Goal: Transaction & Acquisition: Obtain resource

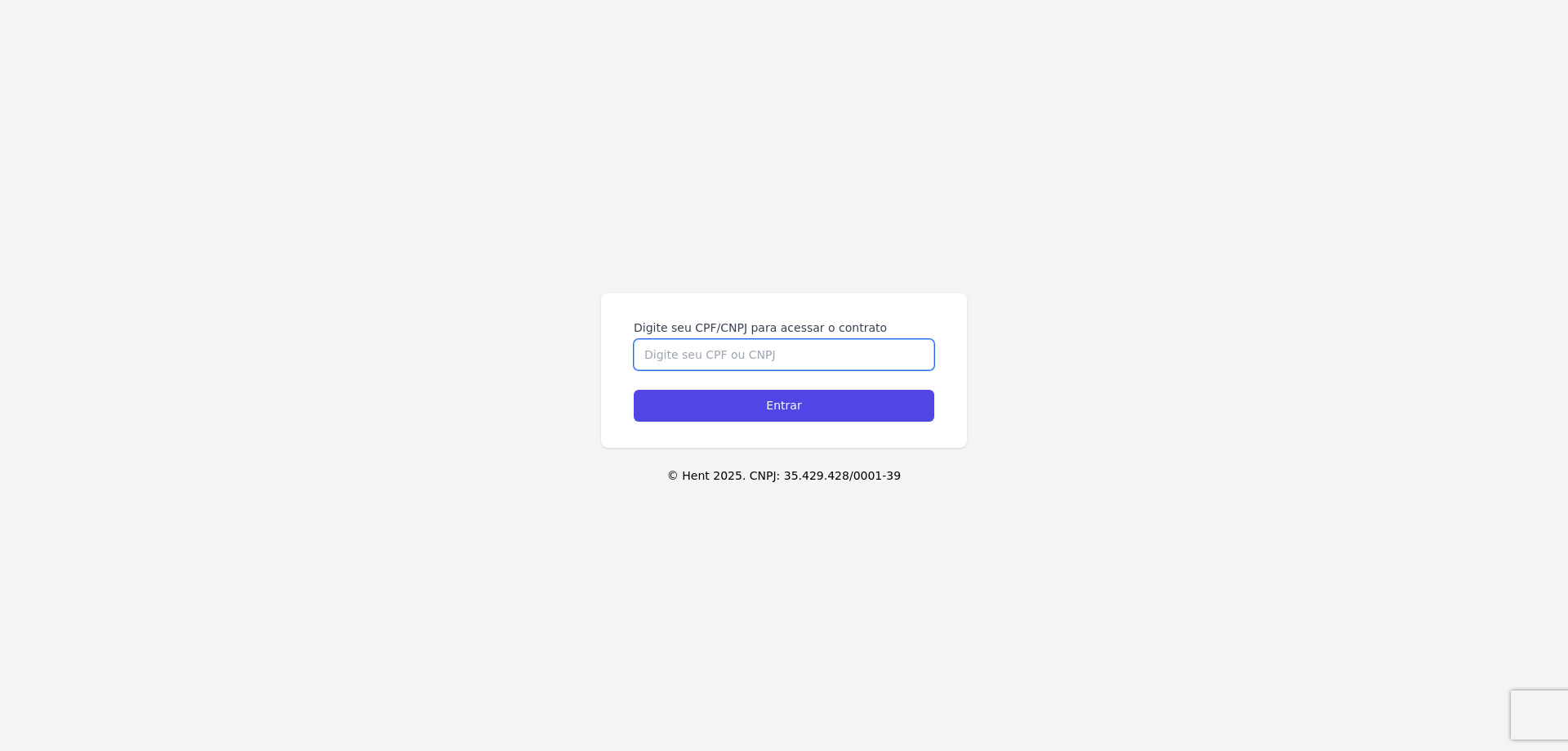
click at [764, 357] on input "Digite seu CPF/CNPJ para acessar o contrato" at bounding box center [784, 354] width 301 height 31
type input "42589794819"
click at [634, 389] on input "Entrar" at bounding box center [784, 405] width 301 height 32
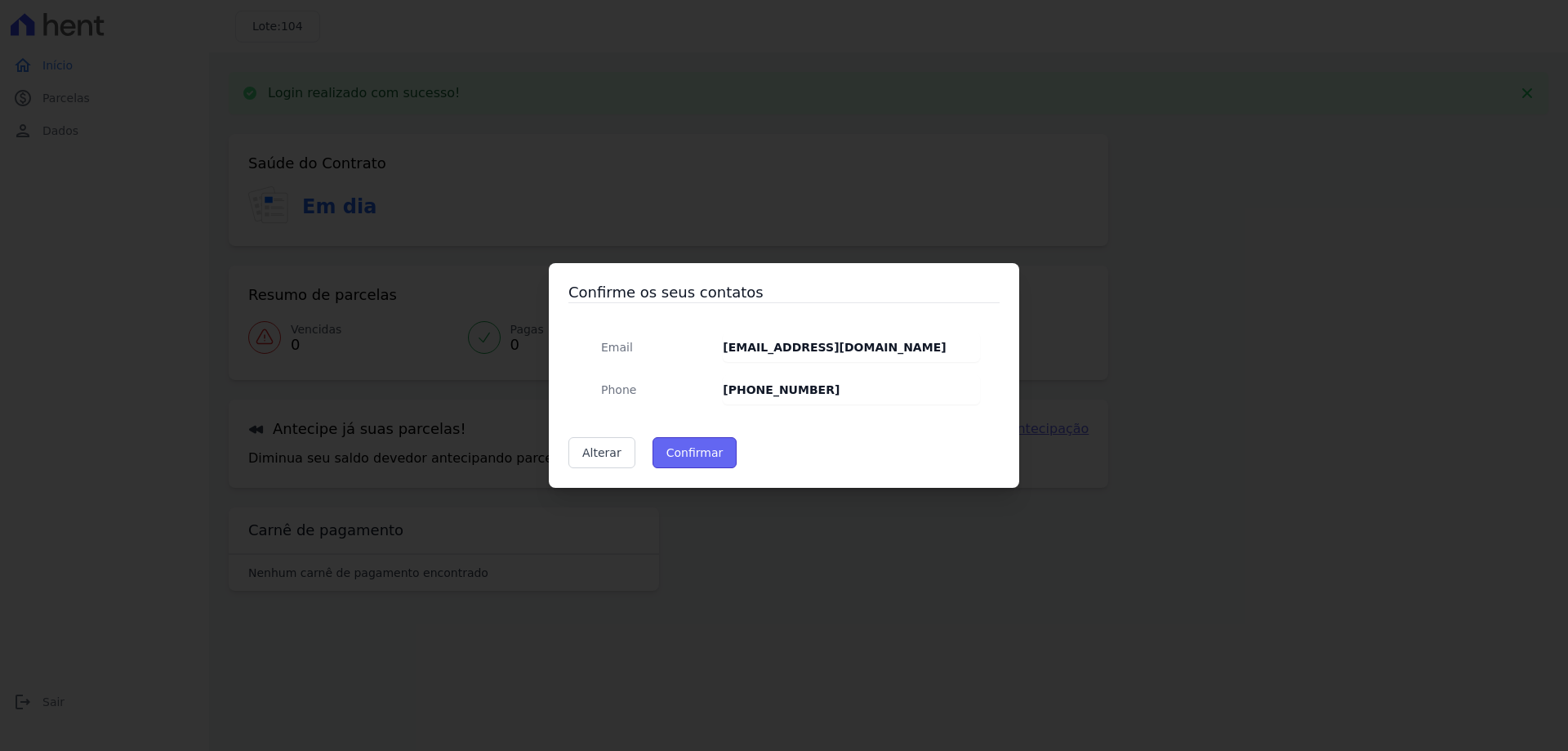
click at [706, 455] on button "Confirmar" at bounding box center [694, 452] width 85 height 31
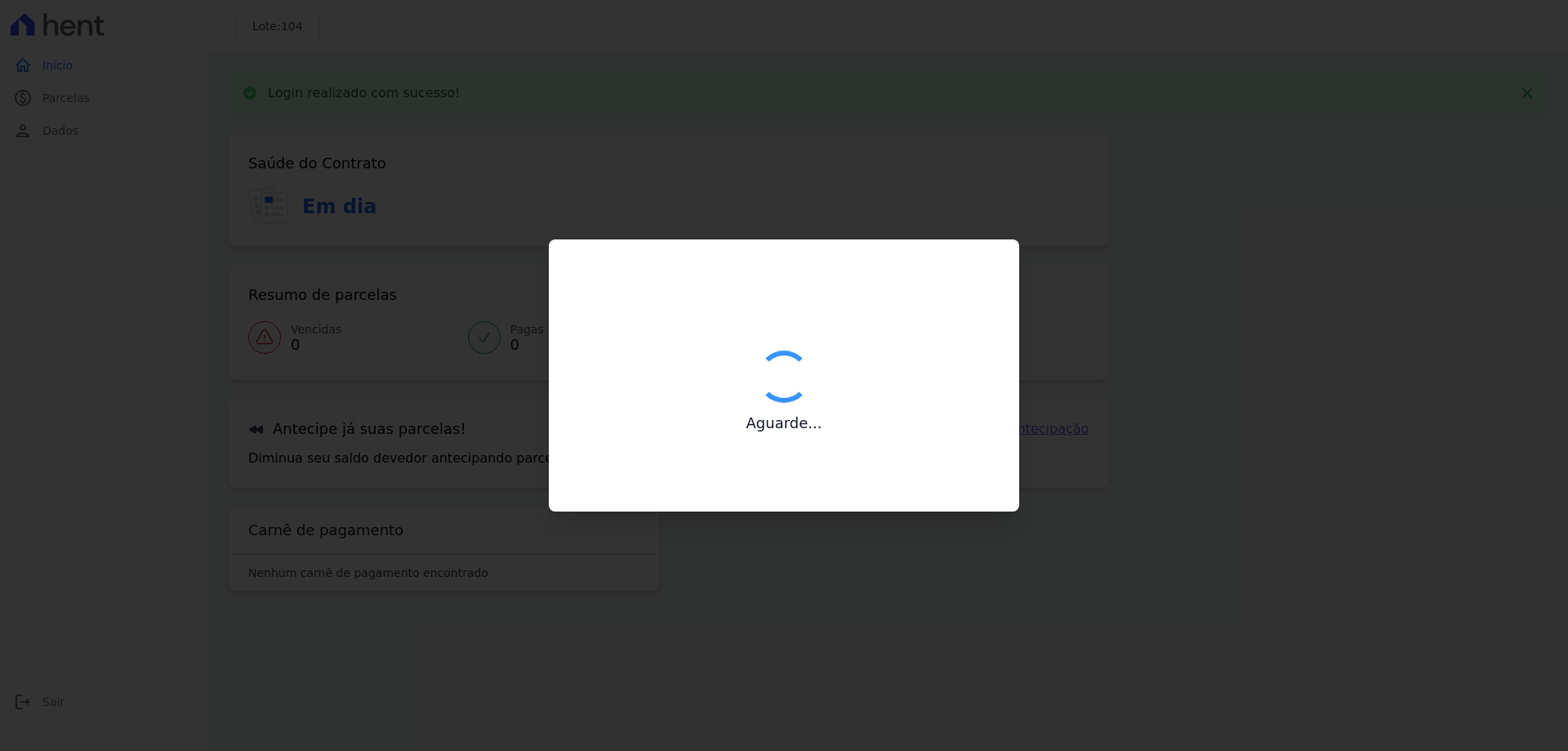
type input "Contatos confirmados com sucesso."
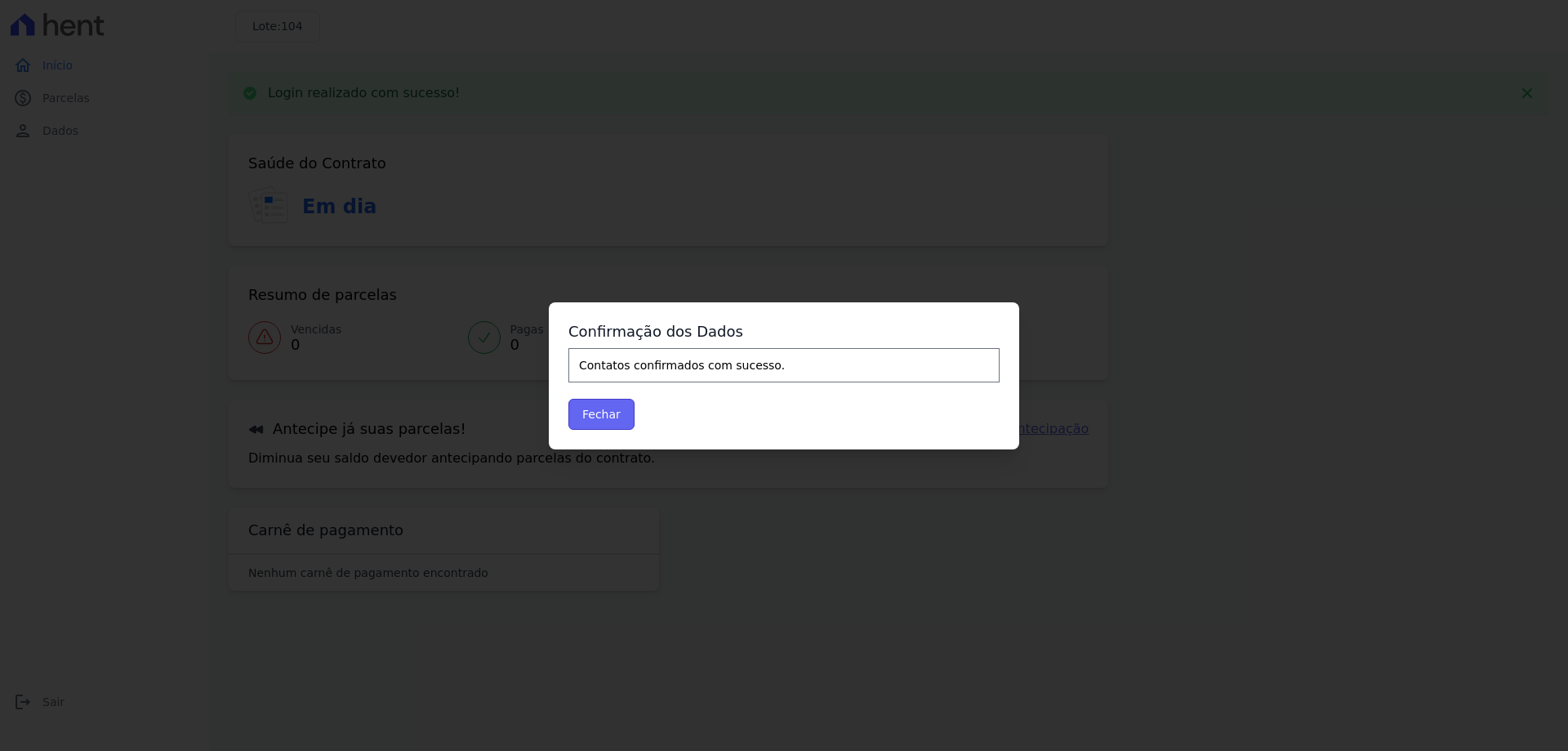
click at [609, 416] on button "Fechar" at bounding box center [601, 413] width 66 height 31
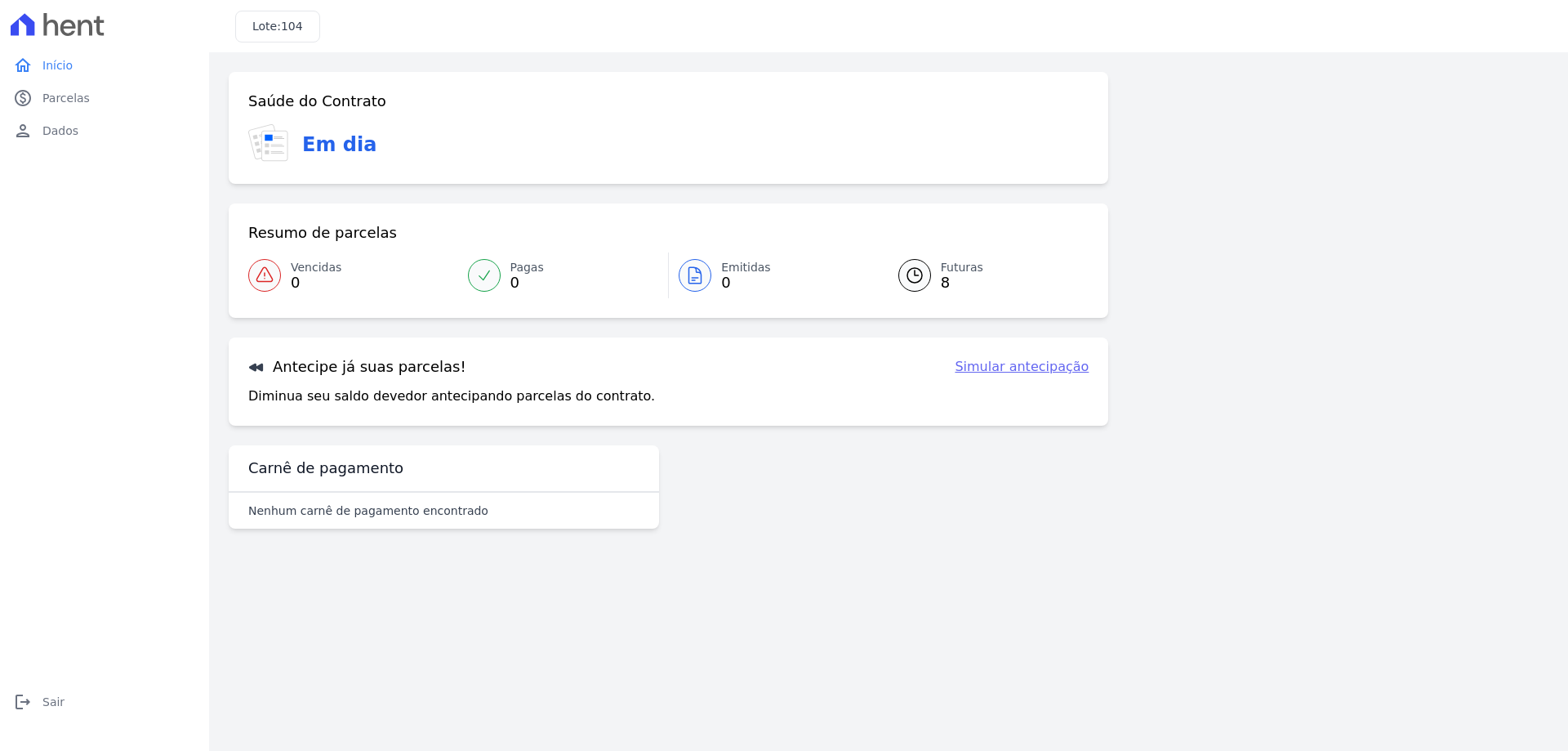
click at [906, 281] on icon at bounding box center [915, 276] width 20 height 20
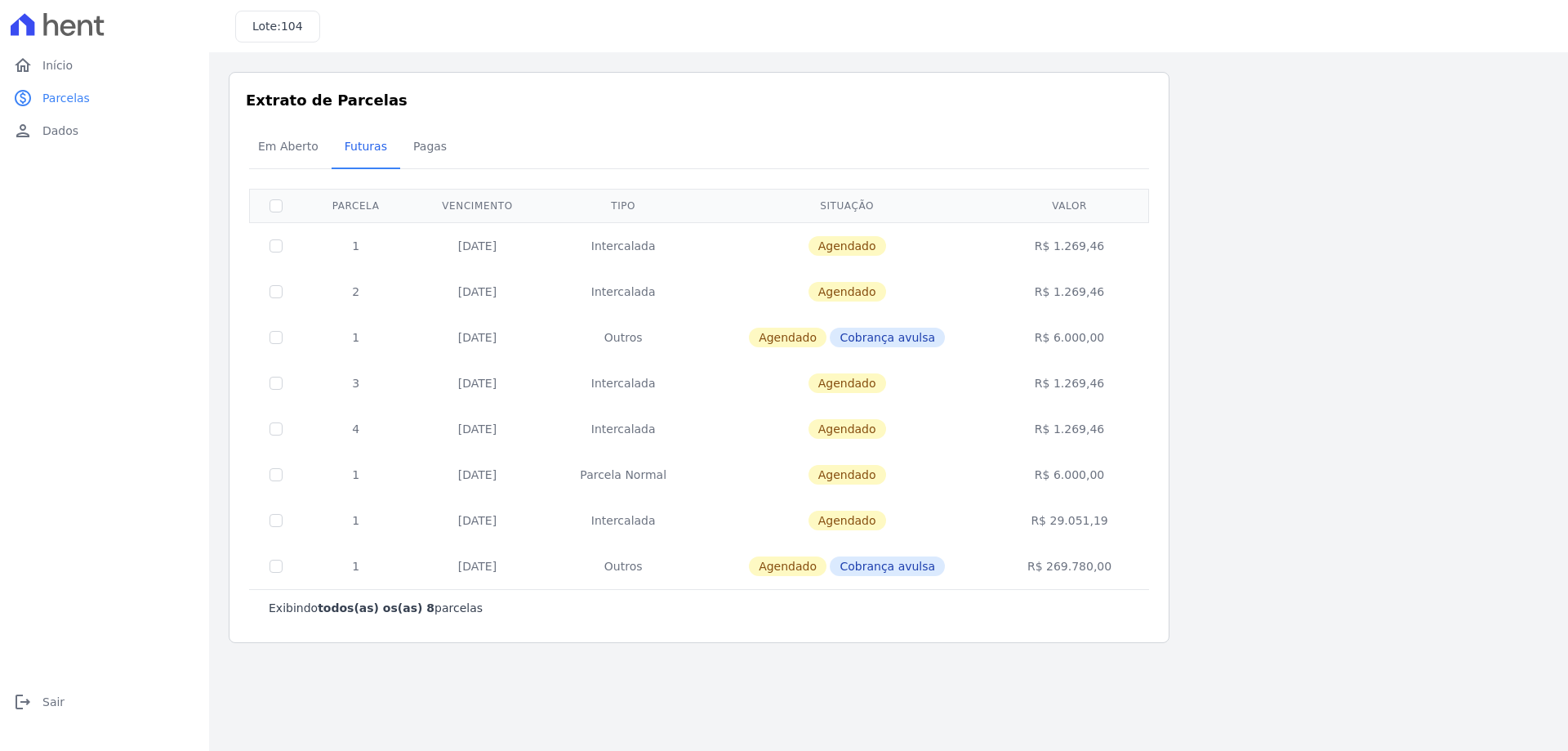
drag, startPoint x: 455, startPoint y: 424, endPoint x: 521, endPoint y: 424, distance: 66.0
click at [521, 424] on td "20/01/2026" at bounding box center [477, 428] width 137 height 46
click at [307, 425] on td "4" at bounding box center [356, 428] width 107 height 46
drag, startPoint x: 336, startPoint y: 432, endPoint x: 1130, endPoint y: 428, distance: 794.0
click at [1130, 428] on tr "4 20/01/2026 Intercalada Agendado R$ 1.269,46" at bounding box center [699, 428] width 899 height 46
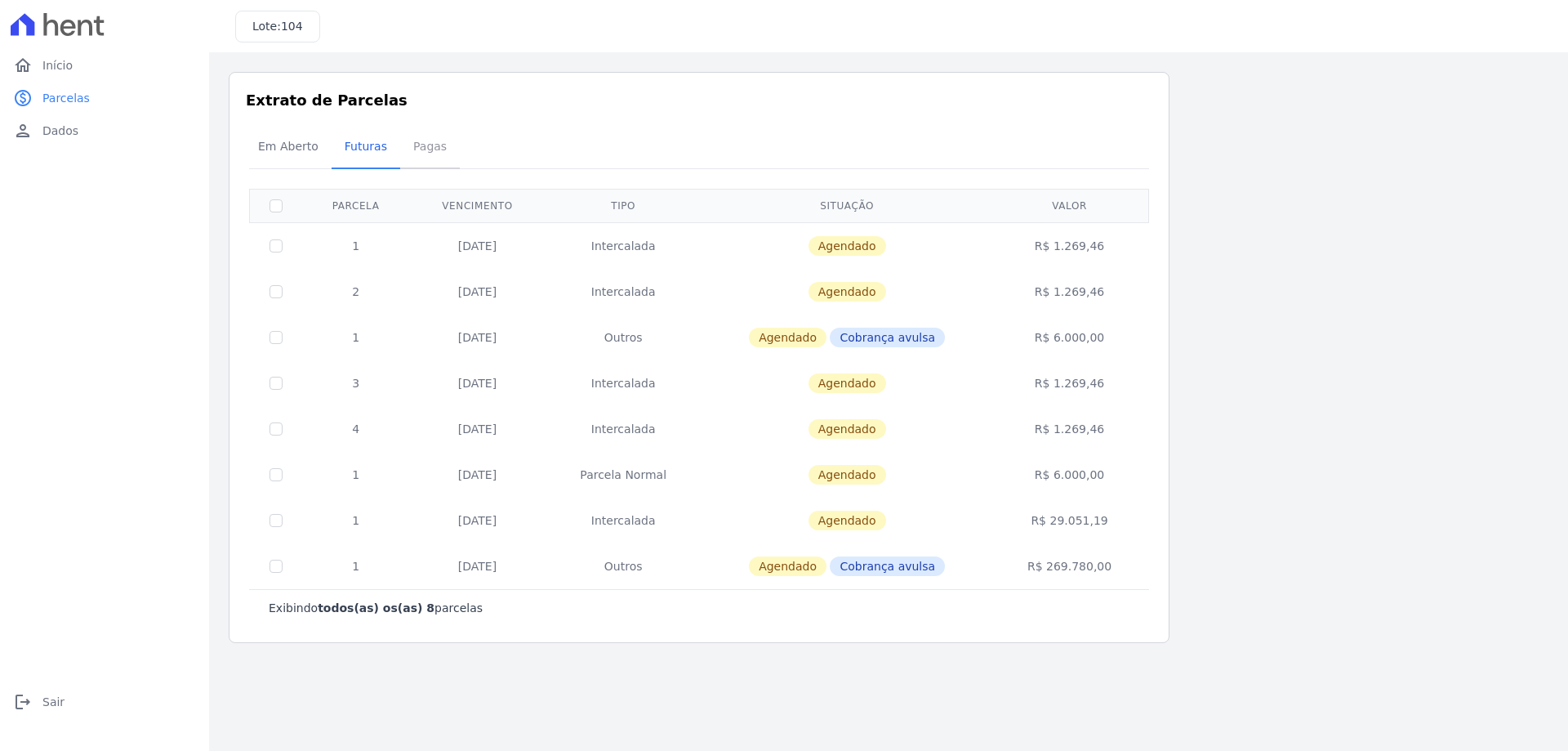
click at [436, 148] on span "Pagas" at bounding box center [429, 146] width 53 height 33
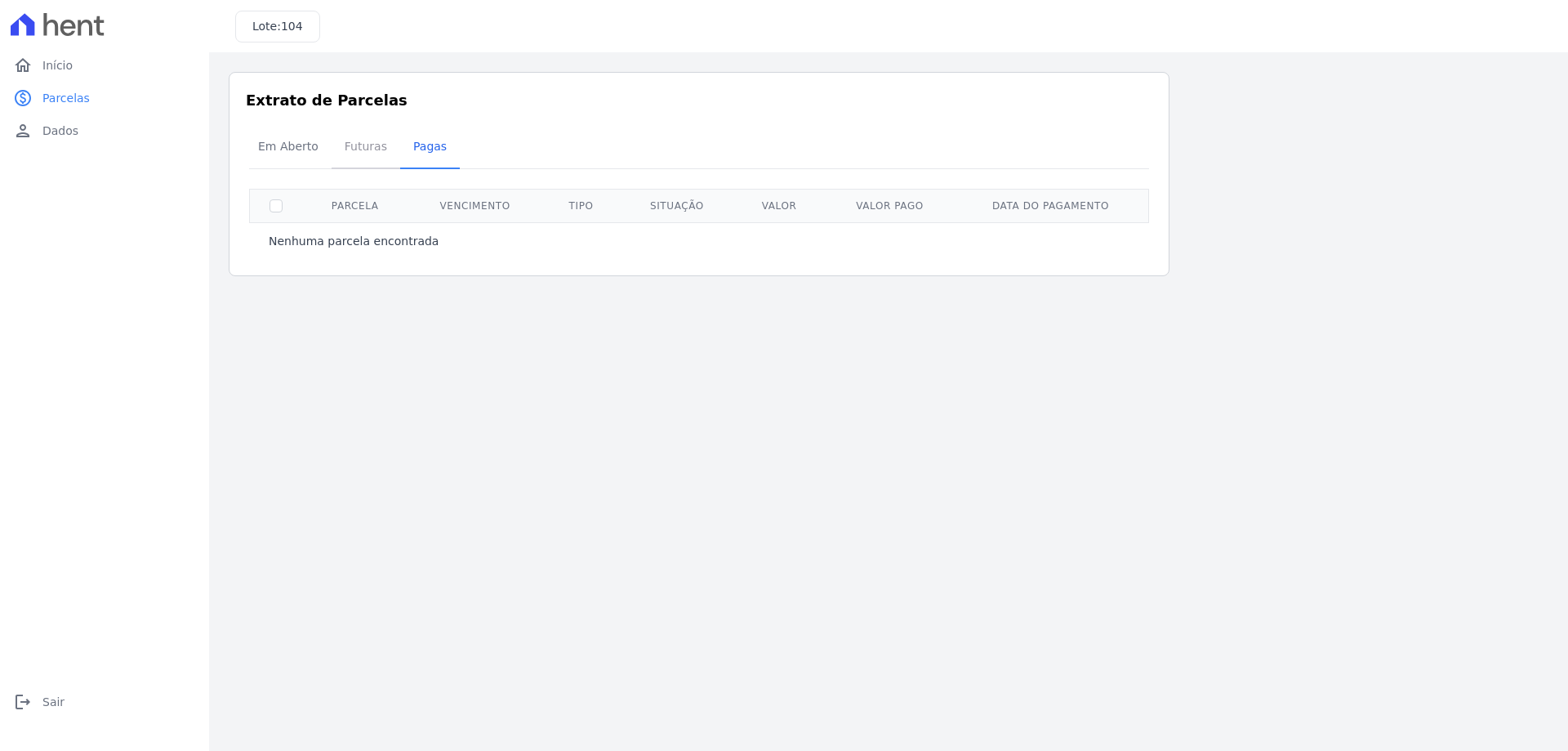
click at [365, 144] on span "Futuras" at bounding box center [366, 146] width 62 height 33
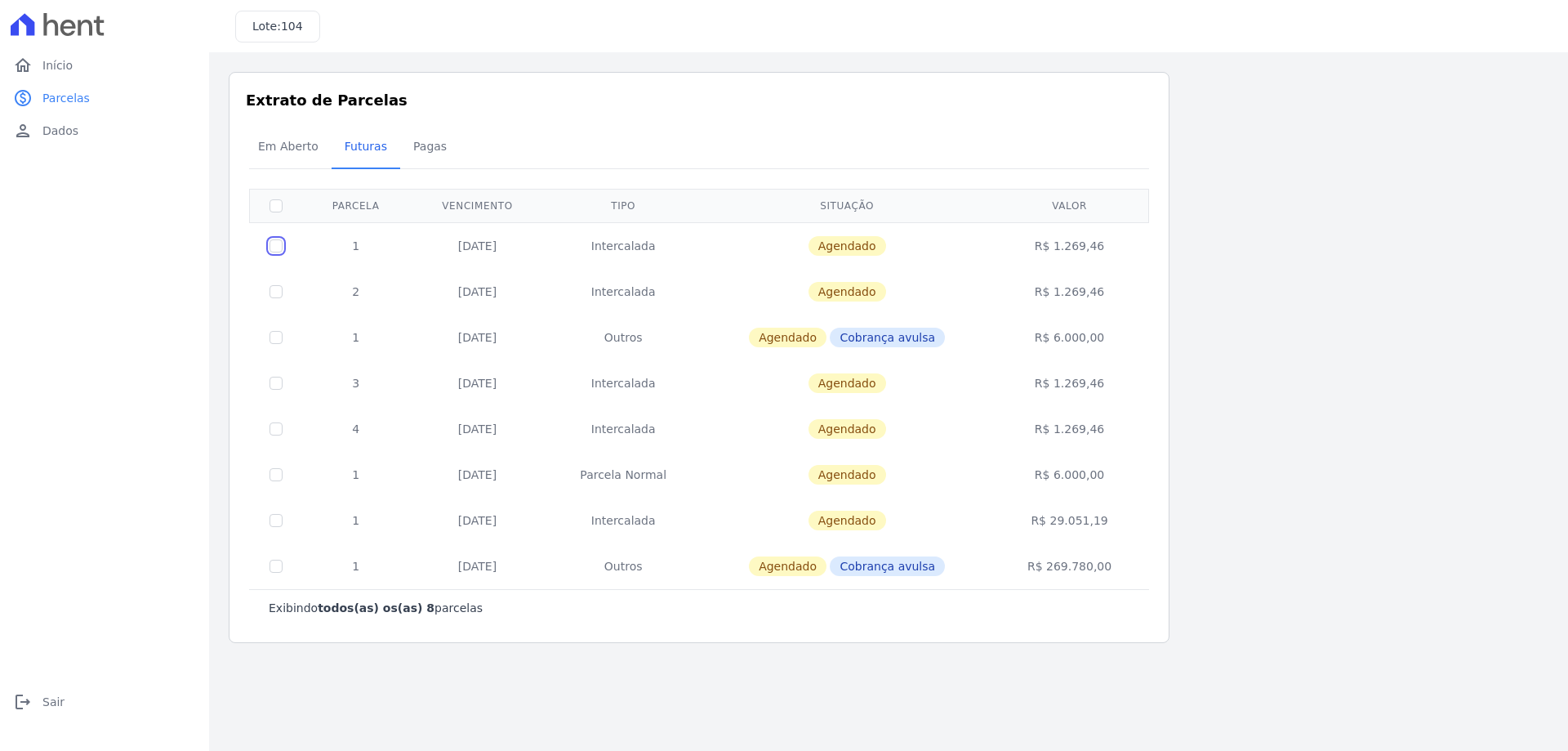
click at [277, 252] on input "checkbox" at bounding box center [276, 246] width 13 height 13
checkbox input "true"
click at [282, 147] on span "Em Aberto" at bounding box center [289, 146] width 80 height 33
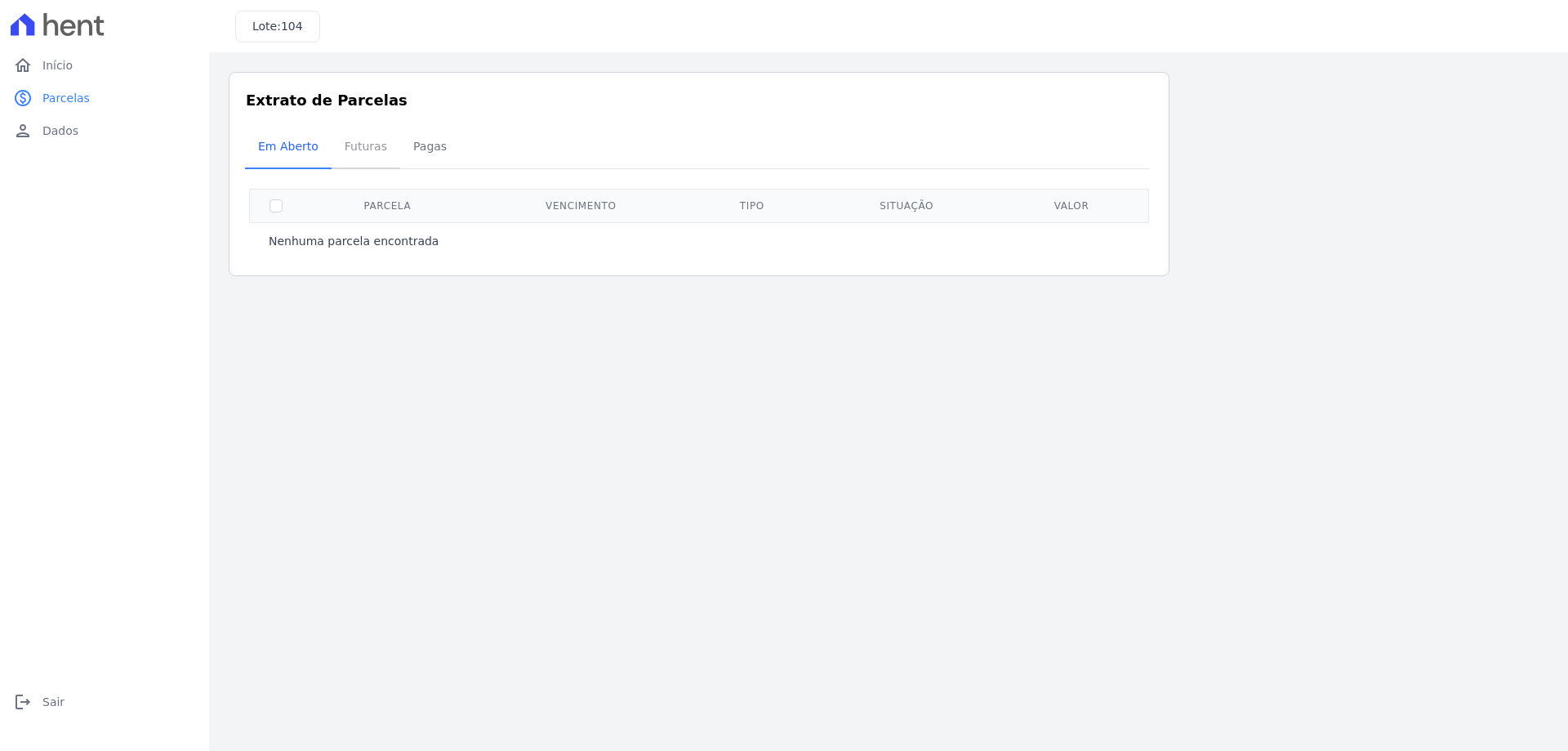
click at [357, 150] on span "Futuras" at bounding box center [366, 146] width 62 height 33
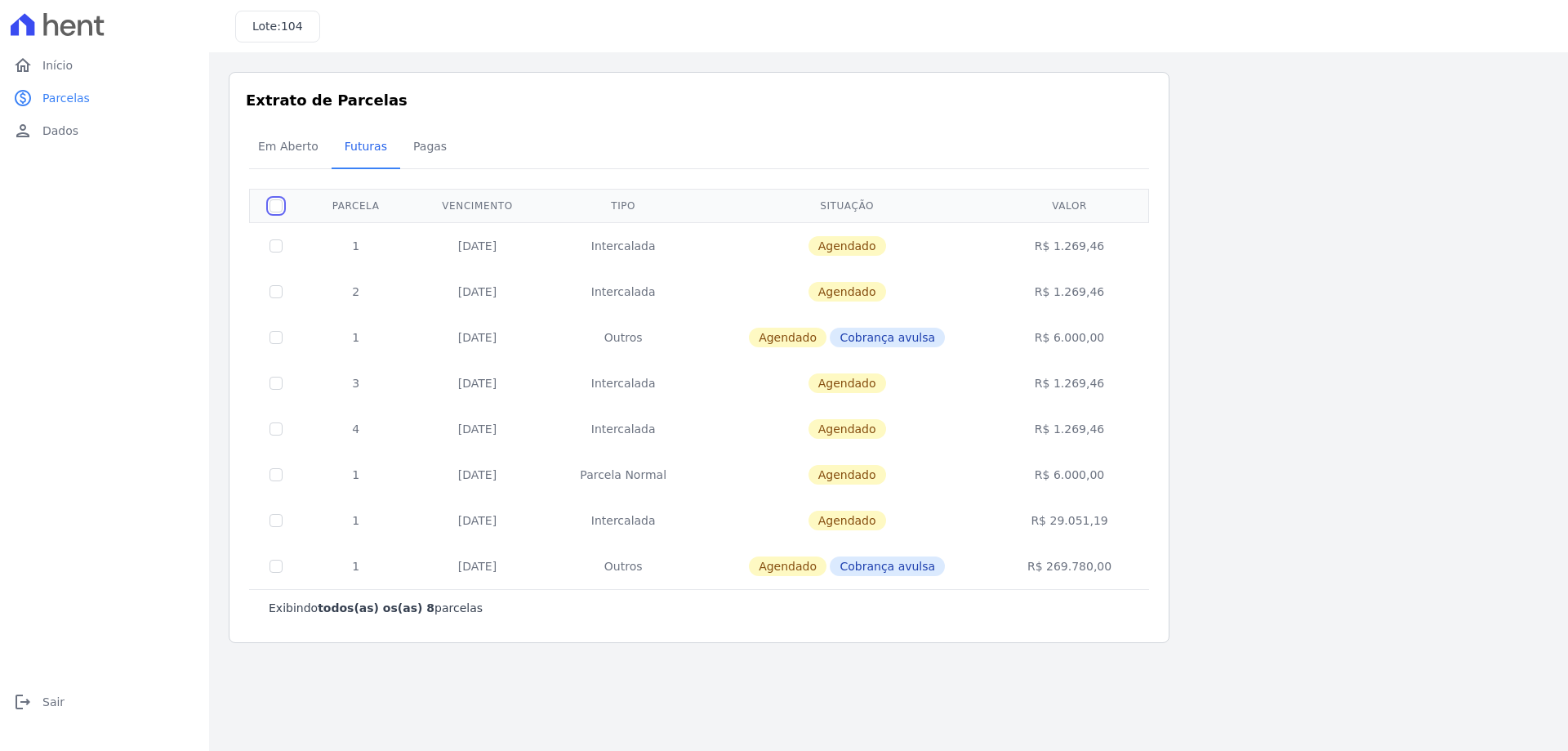
click at [276, 209] on input "checkbox" at bounding box center [276, 206] width 13 height 13
checkbox input "true"
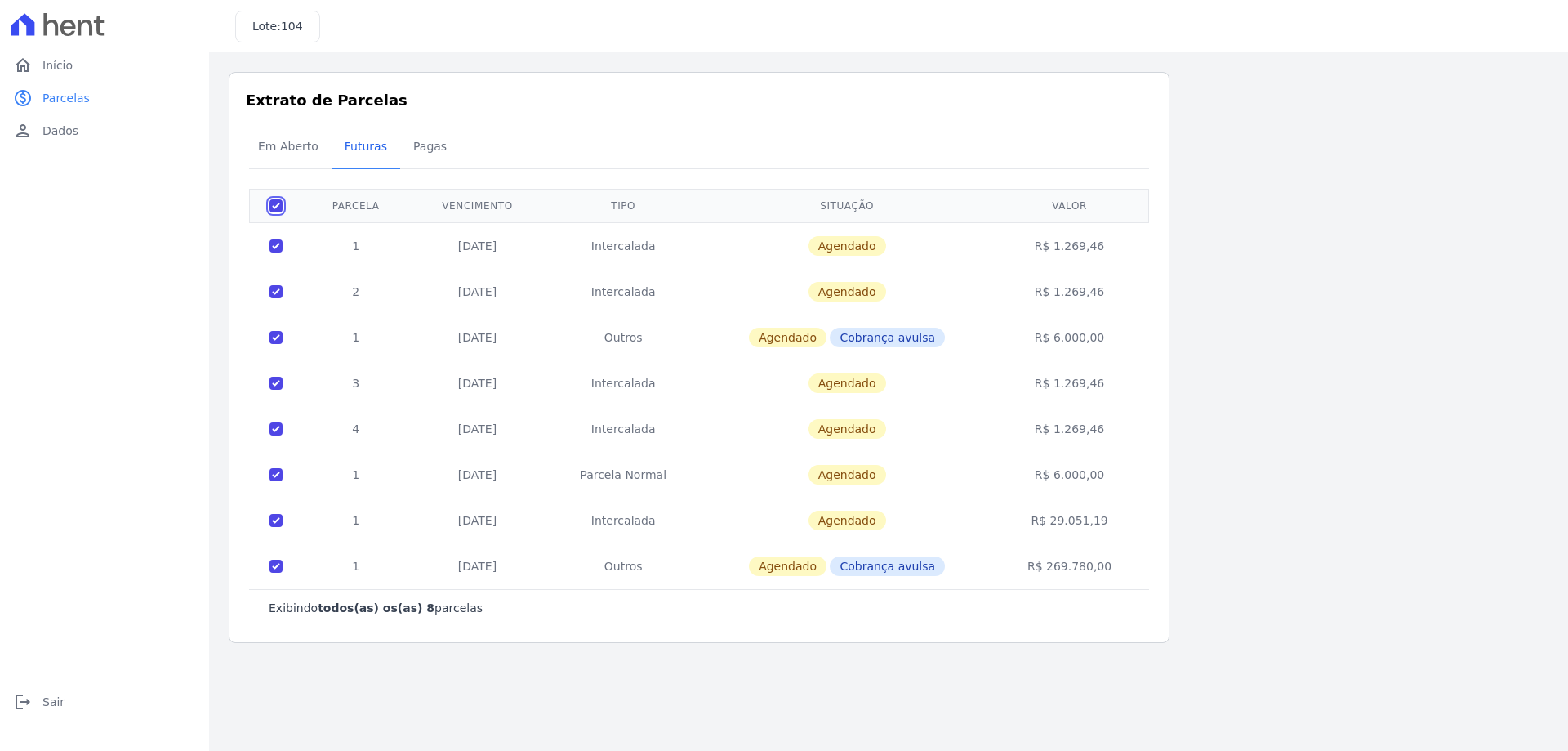
checkbox input "true"
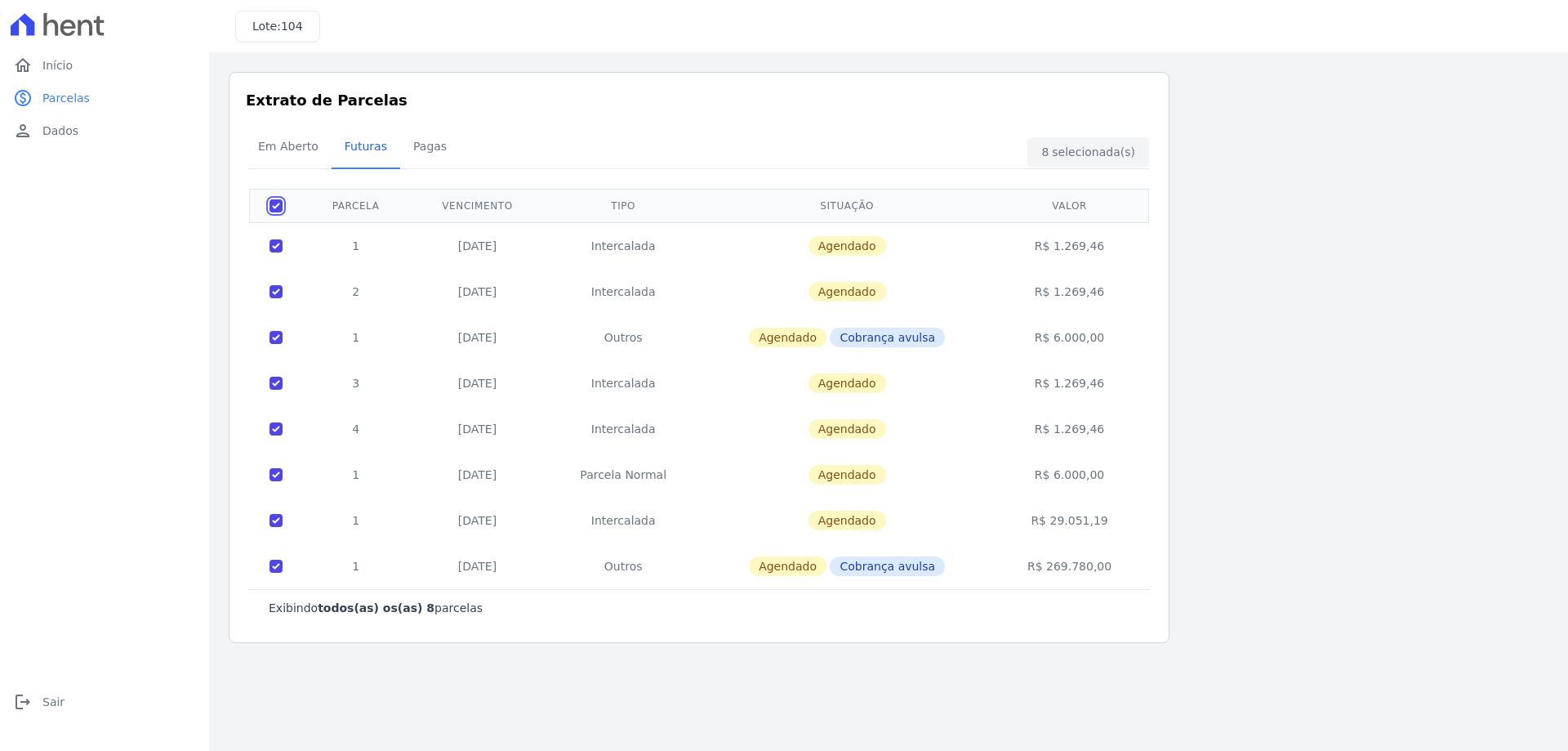
click at [276, 209] on input "checkbox" at bounding box center [276, 206] width 13 height 13
checkbox input "false"
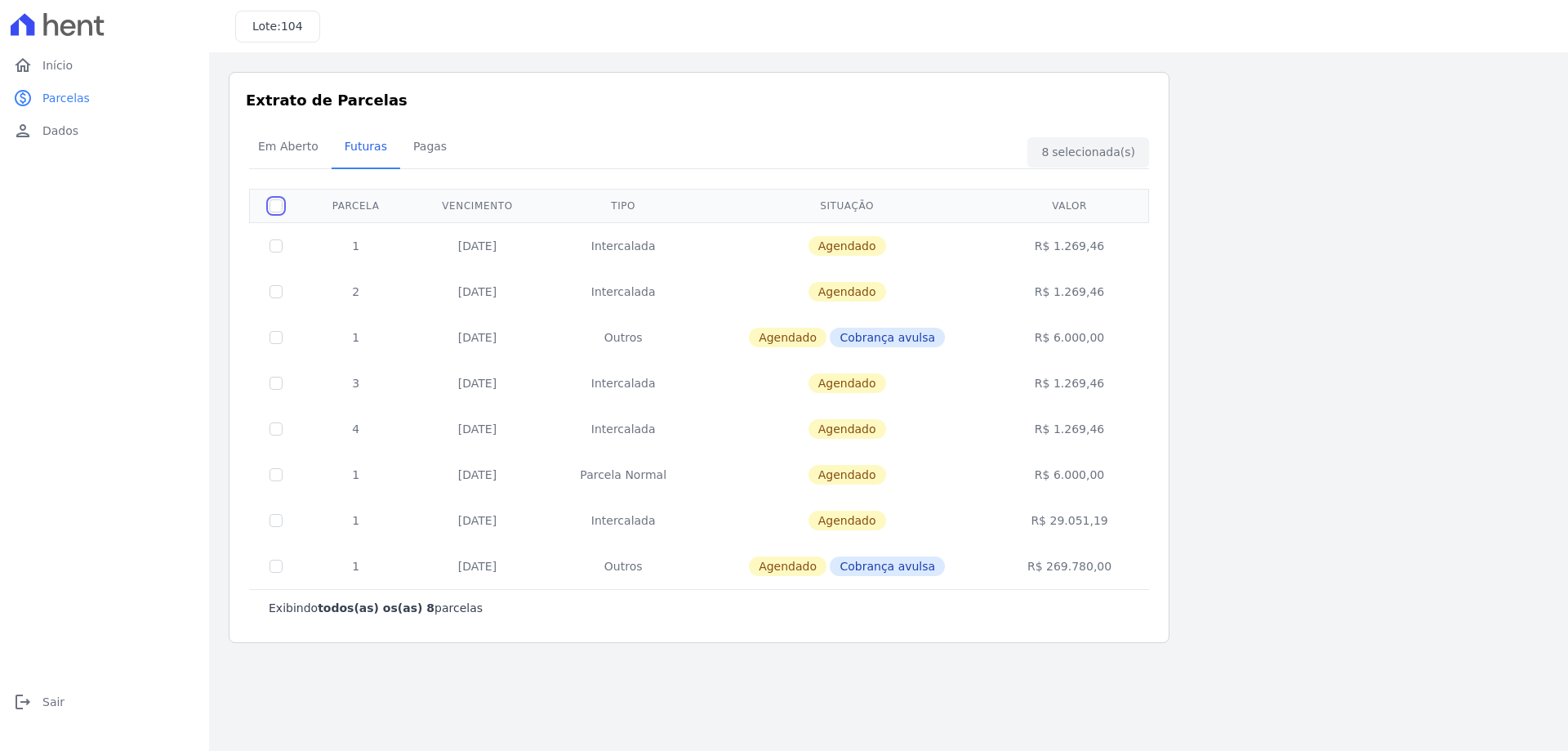
checkbox input "false"
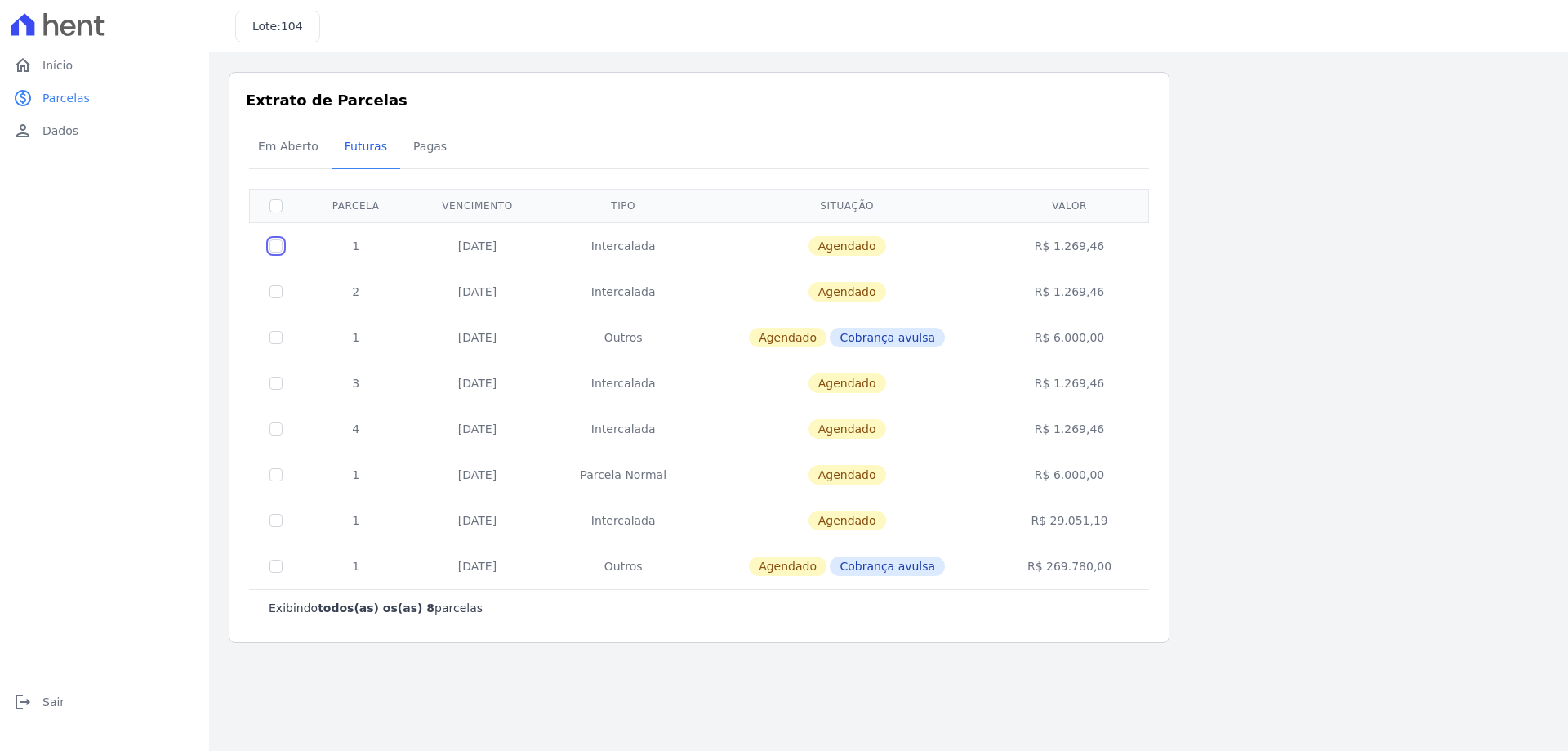
click at [280, 244] on input "checkbox" at bounding box center [276, 246] width 13 height 13
checkbox input "true"
click at [1087, 141] on div "Em Aberto Futuras Pagas" at bounding box center [698, 148] width 908 height 40
click at [1087, 152] on div "Em Aberto Futuras Pagas" at bounding box center [698, 148] width 908 height 40
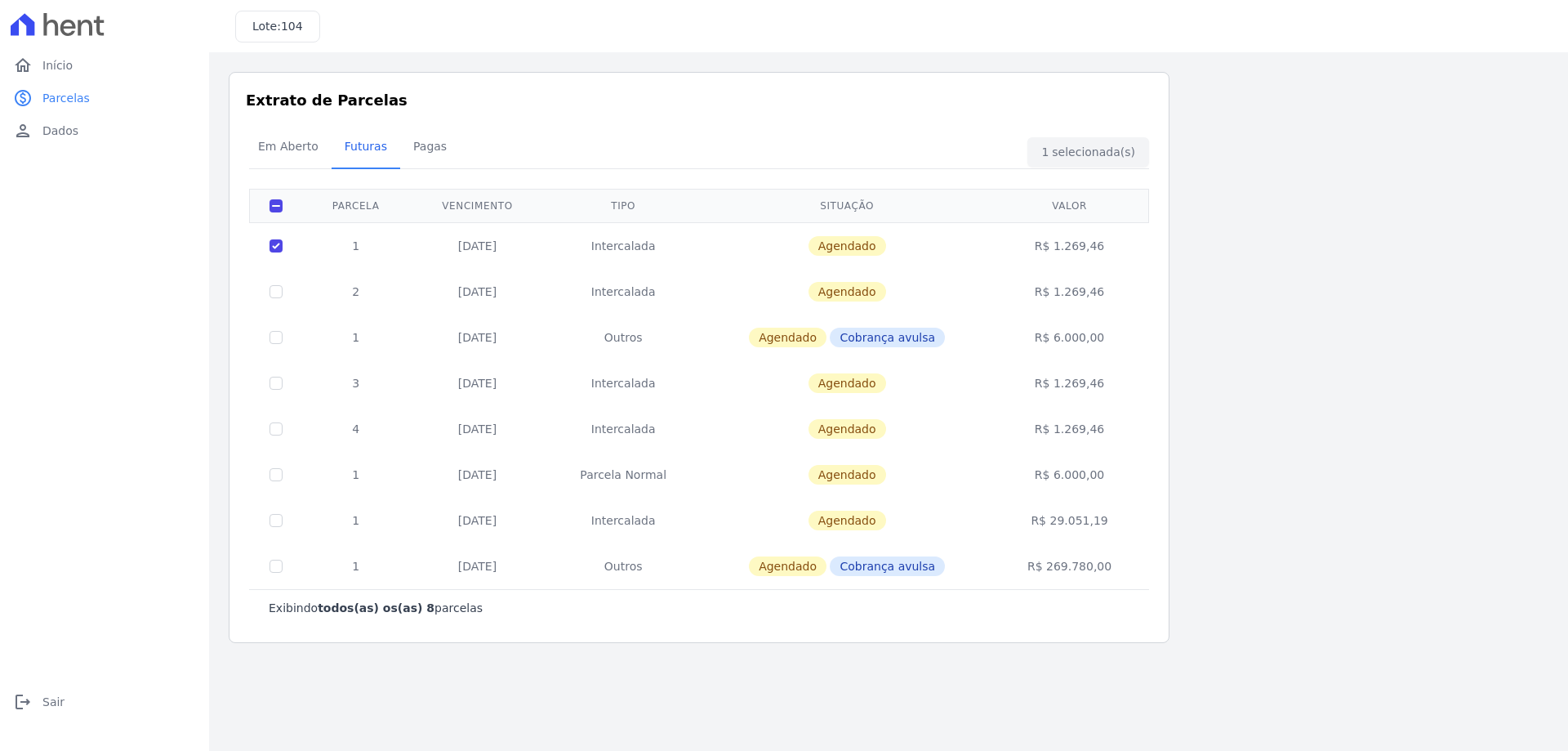
click at [62, 29] on icon at bounding box center [69, 28] width 16 height 16
click at [28, 25] on icon at bounding box center [23, 24] width 24 height 22
click at [52, 69] on span "Início" at bounding box center [58, 65] width 30 height 16
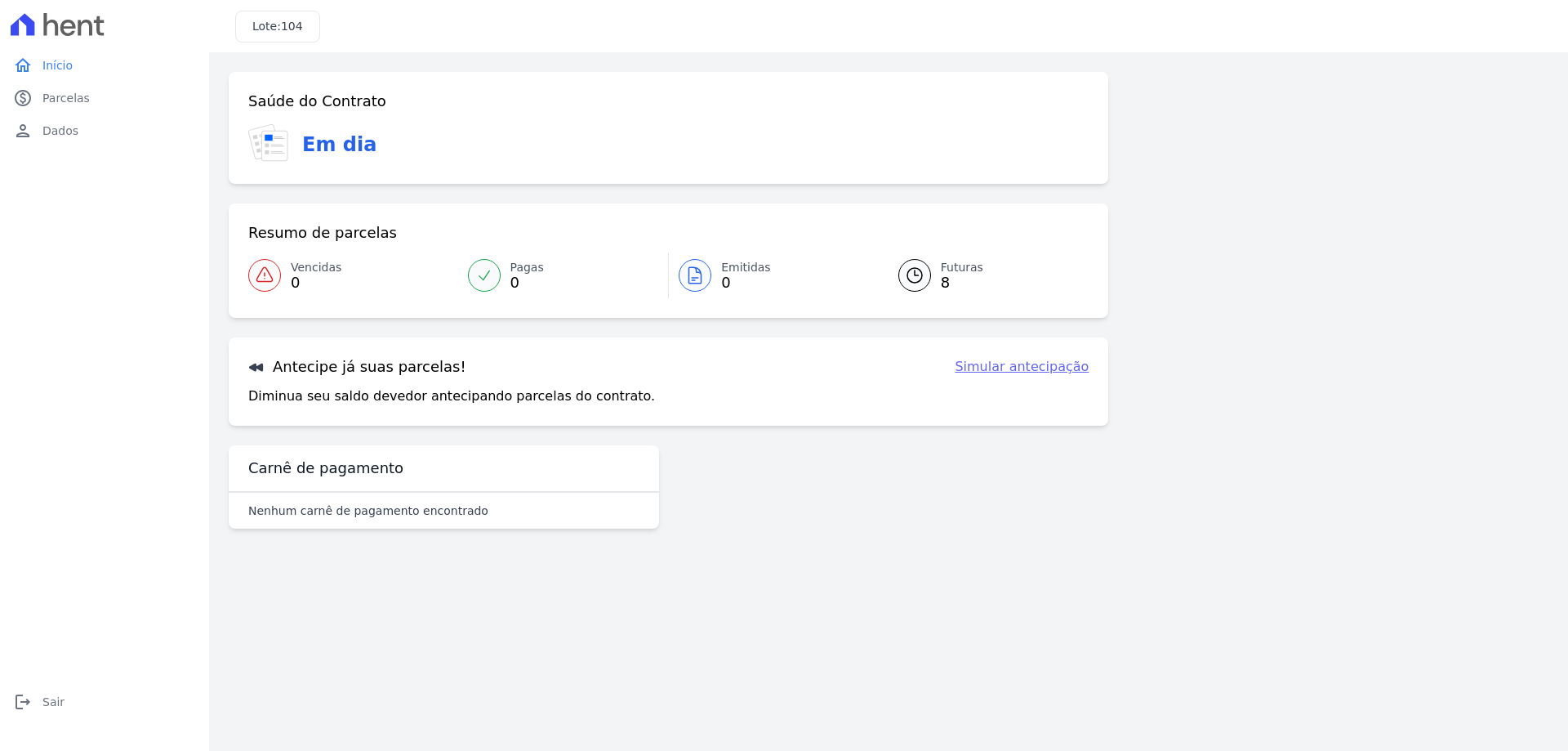
click at [1060, 368] on link "Simular antecipação" at bounding box center [1022, 367] width 134 height 20
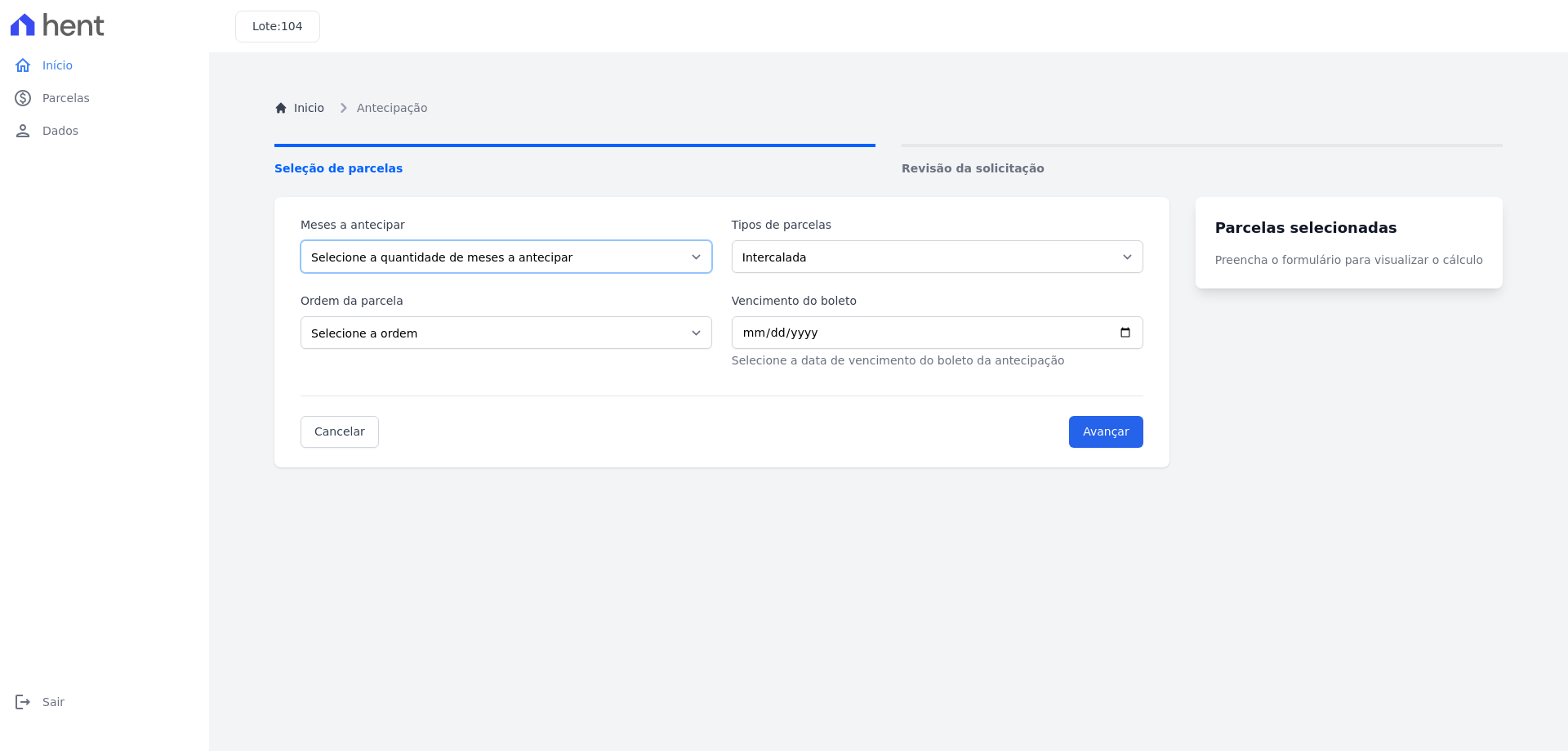
click at [576, 260] on select "Selecione a quantidade de meses a antecipar 1 2 3 4 5 6 7 8 9 10 11 12 13 14" at bounding box center [506, 256] width 411 height 33
select select "1"
click at [301, 240] on select "Selecione a quantidade de meses a antecipar 1 2 3 4 5 6 7 8 9 10 11 12 13 14" at bounding box center [506, 256] width 411 height 33
click at [544, 339] on select "Selecione a ordem Últimas parcelas Primeiras parcelas" at bounding box center [506, 332] width 411 height 33
select select "beginning"
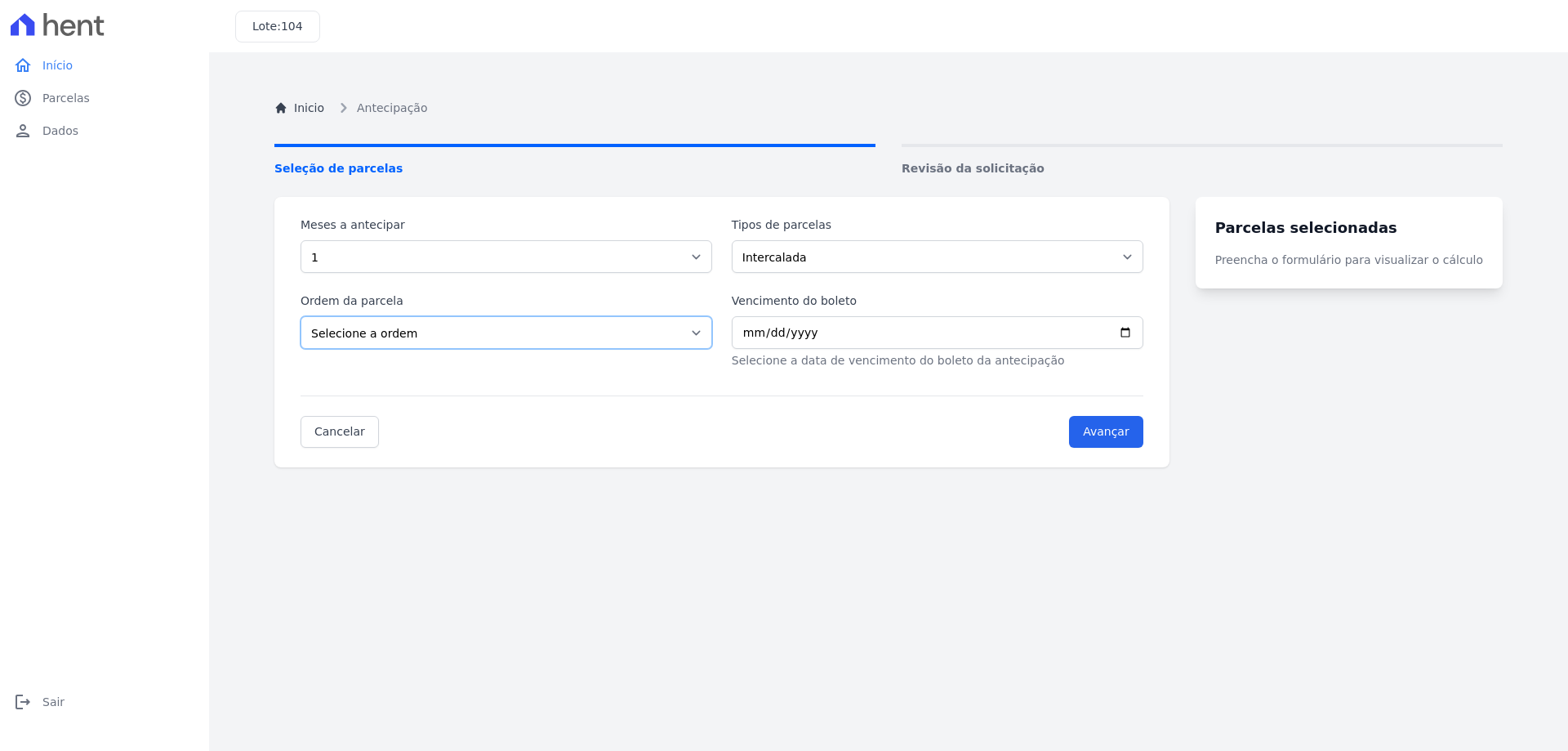
click at [301, 316] on select "Selecione a ordem Últimas parcelas Primeiras parcelas" at bounding box center [506, 332] width 411 height 33
click at [892, 325] on input "Vencimento do boleto" at bounding box center [938, 332] width 411 height 33
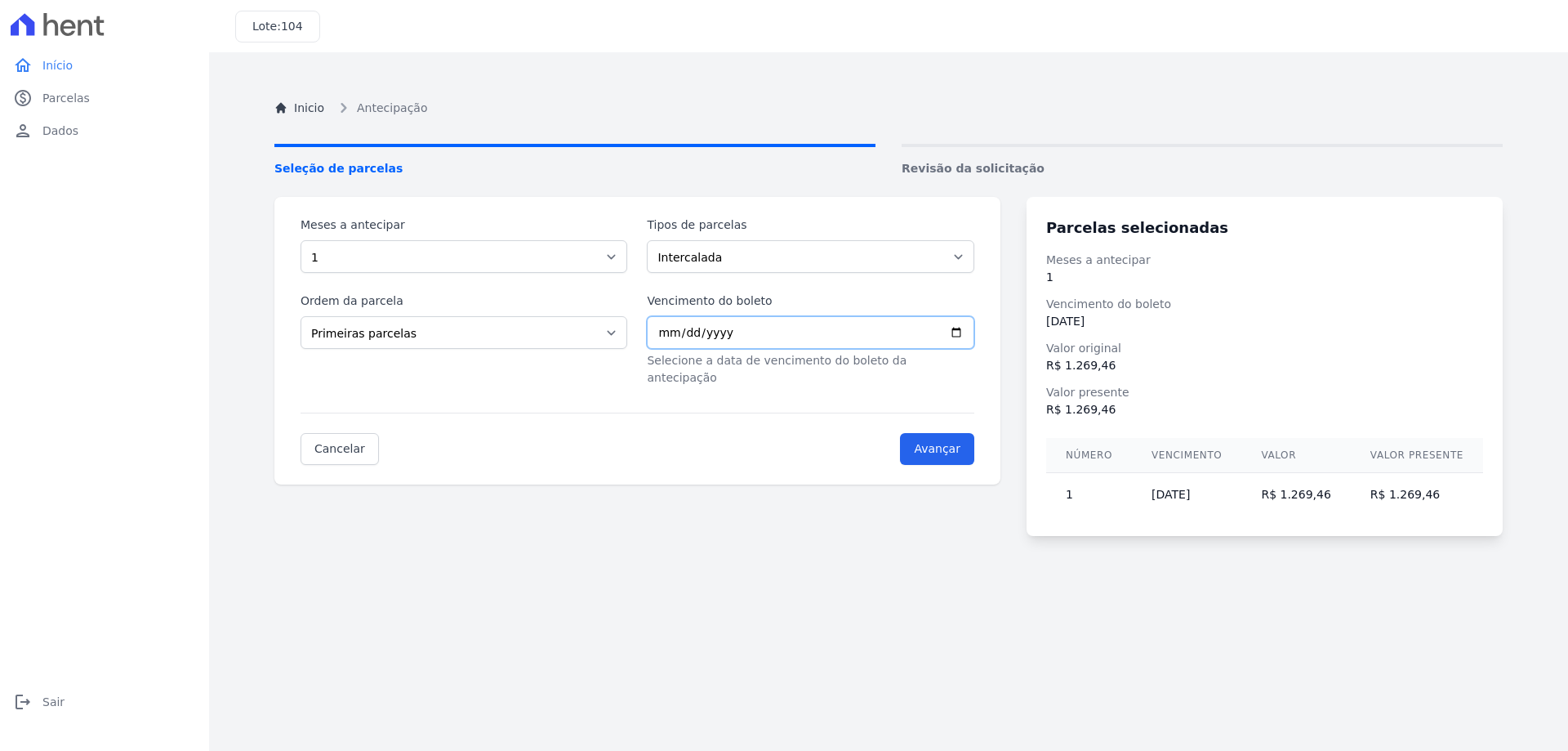
click at [772, 333] on input "2025-10-02" at bounding box center [810, 332] width 327 height 33
click at [717, 334] on input "2025-10-02" at bounding box center [810, 332] width 327 height 33
click at [974, 338] on input "2025-10-02" at bounding box center [810, 332] width 327 height 33
type input "2025-10-20"
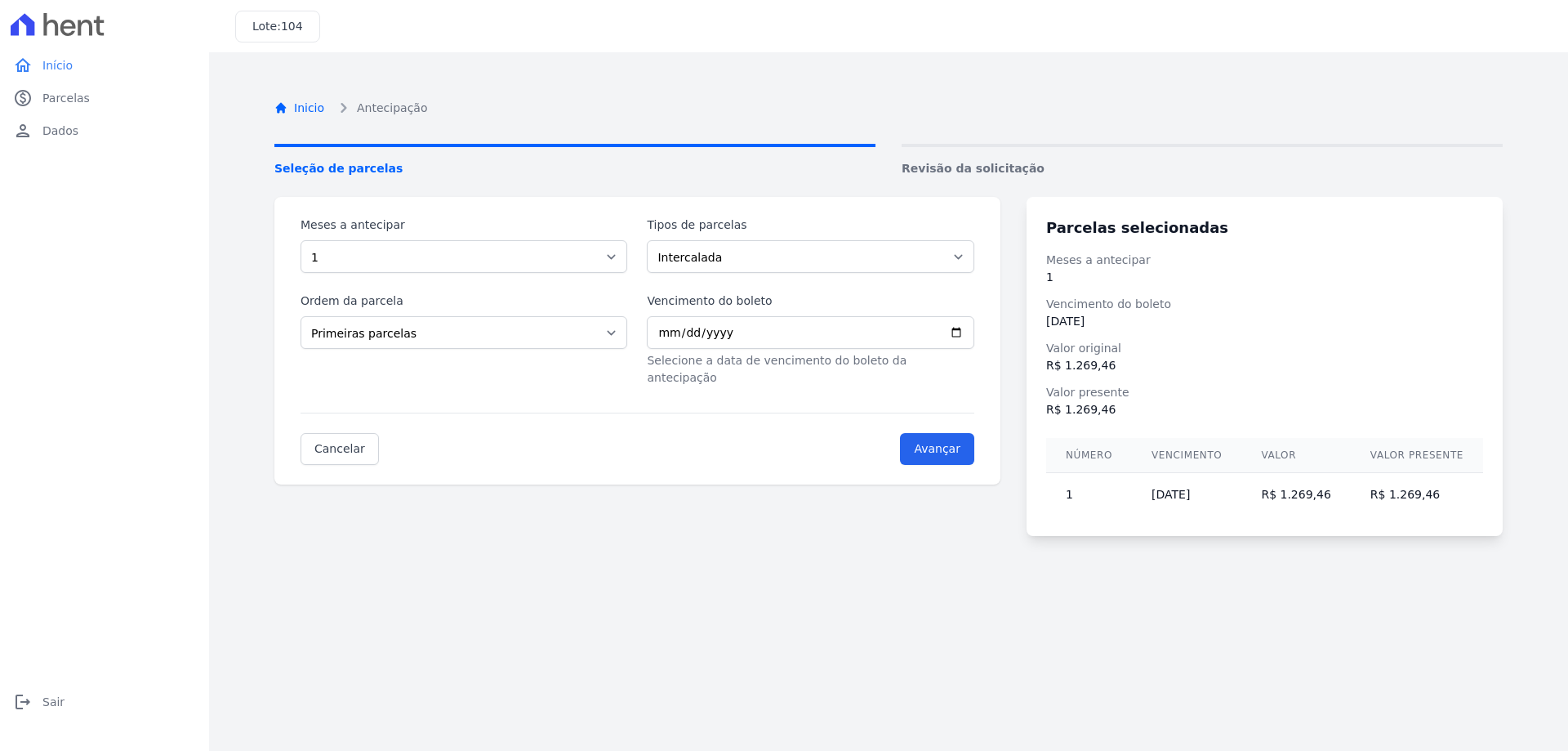
click at [289, 108] on link "Inicio" at bounding box center [300, 108] width 50 height 17
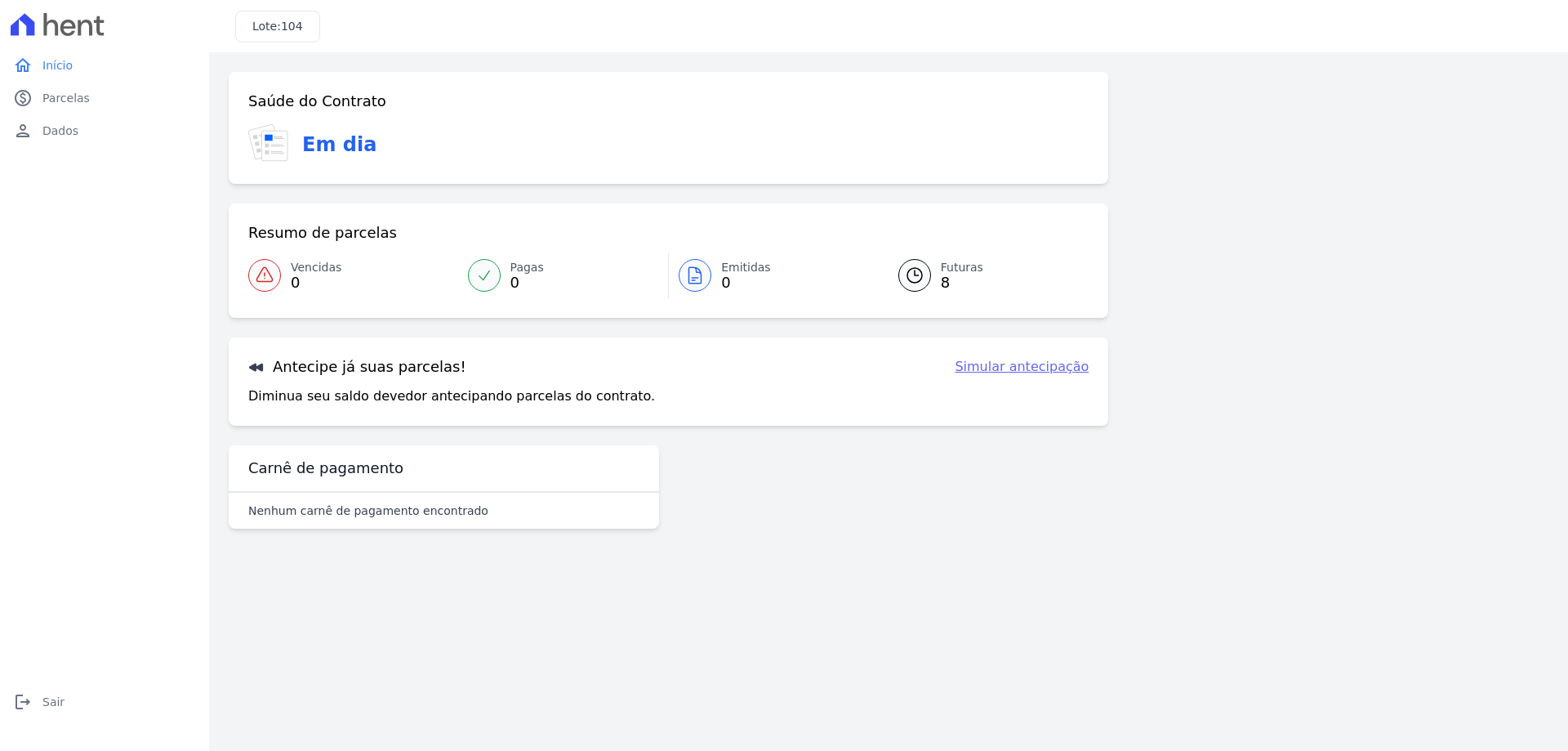
click at [957, 264] on span "Futuras" at bounding box center [962, 267] width 43 height 17
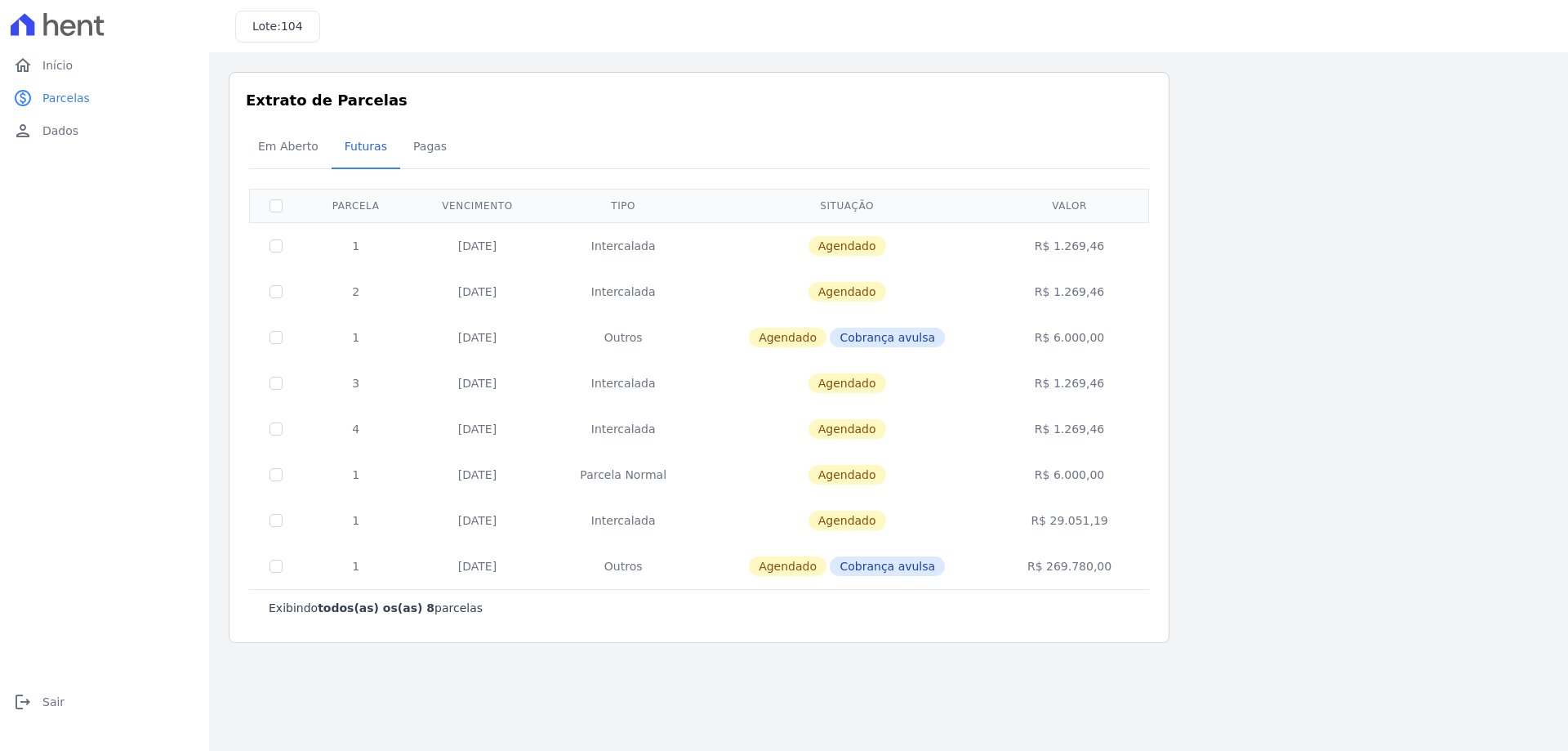
click at [286, 247] on td at bounding box center [276, 245] width 53 height 47
click at [281, 247] on input "checkbox" at bounding box center [276, 246] width 13 height 13
checkbox input "true"
click at [1104, 149] on div "Em Aberto Futuras Pagas" at bounding box center [698, 148] width 908 height 40
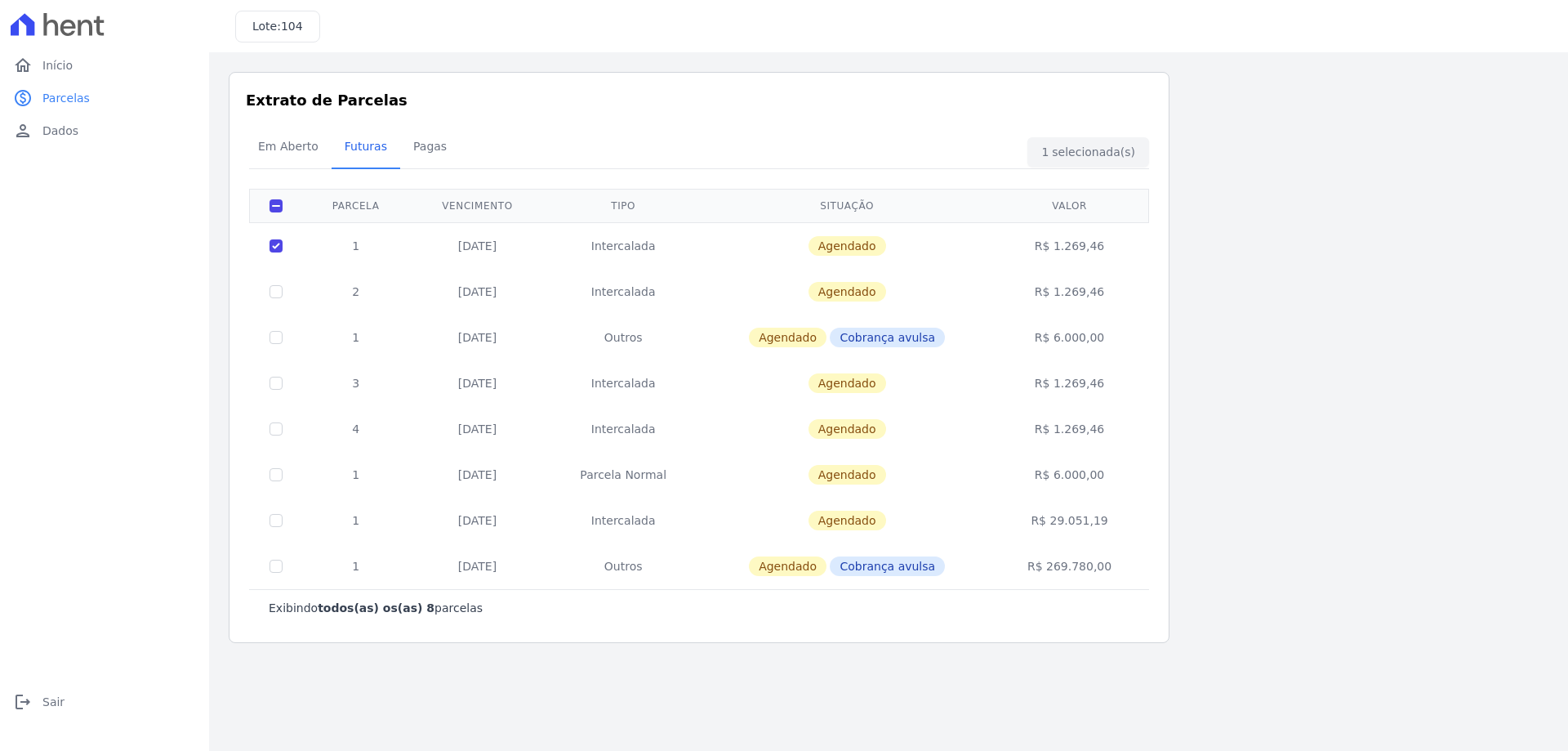
click at [849, 249] on span "Agendado" at bounding box center [848, 246] width 78 height 20
click at [461, 243] on td "20/10/2025" at bounding box center [477, 245] width 137 height 47
click at [43, 58] on span "Início" at bounding box center [58, 65] width 30 height 16
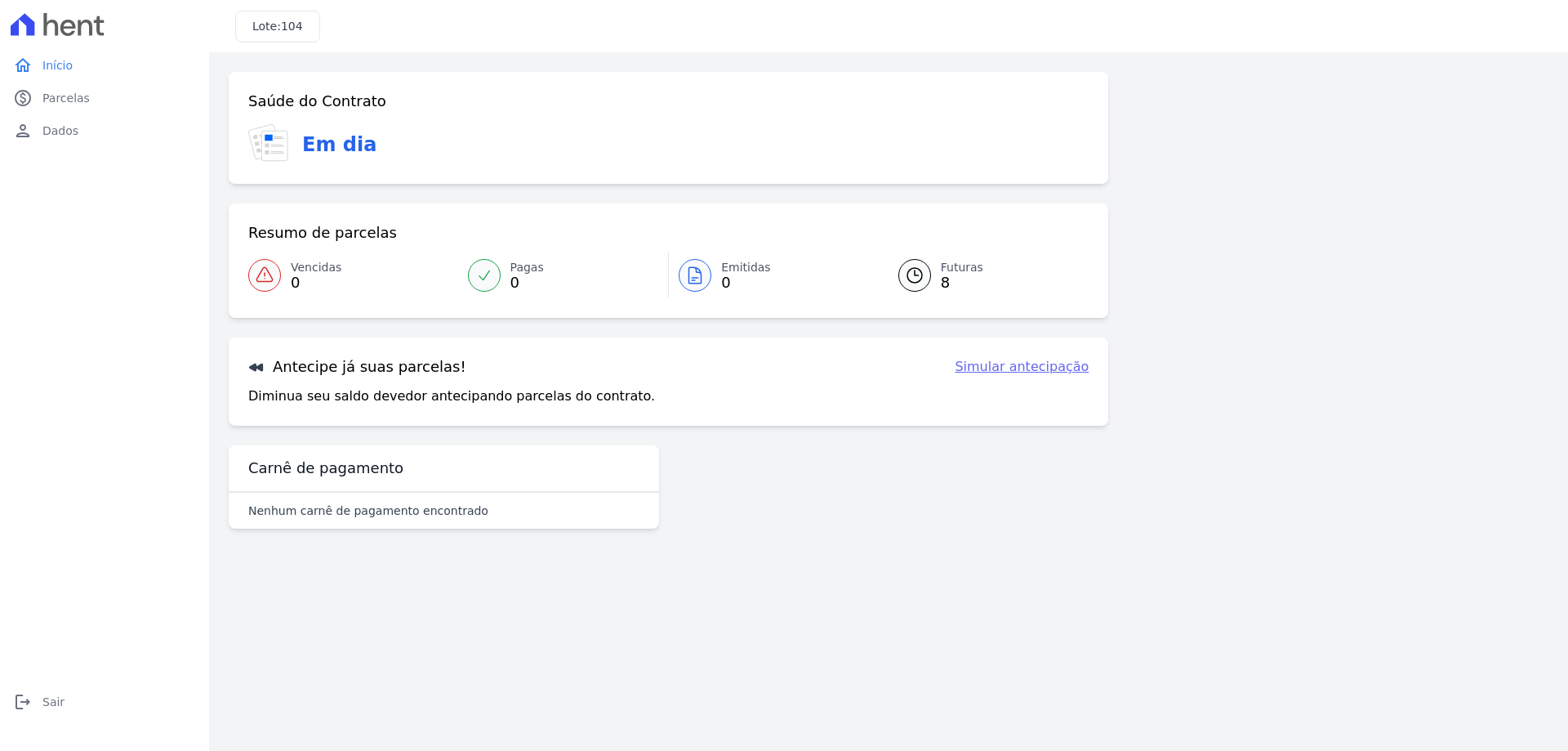
click at [1001, 368] on link "Simular antecipação" at bounding box center [1022, 367] width 134 height 20
select select "1"
select select "beginning"
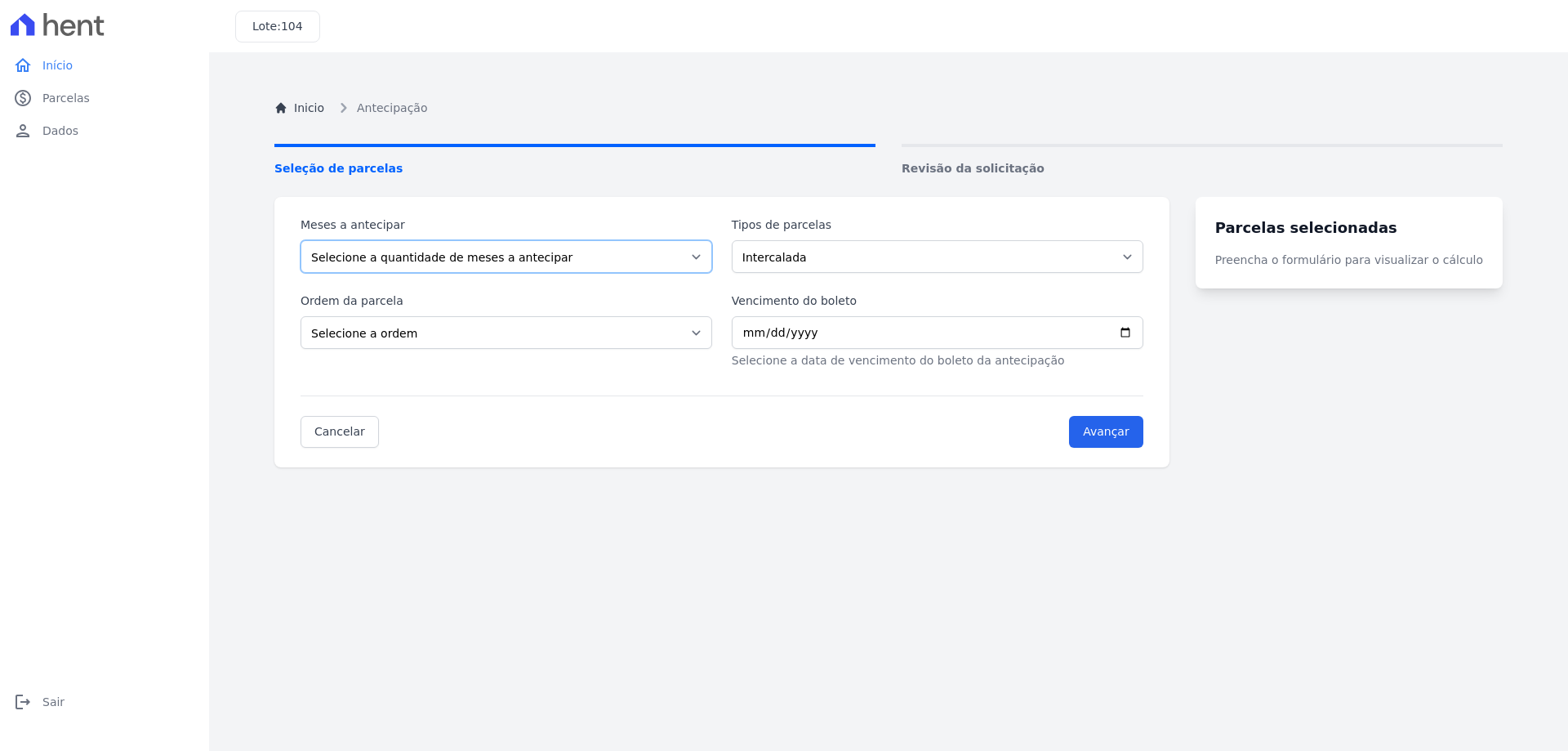
click at [464, 263] on select "Selecione a quantidade de meses a antecipar 1 2 3 4 5 6 7 8 9 10 11 12 13 14" at bounding box center [506, 256] width 411 height 33
select select "2"
click at [301, 240] on select "Selecione a quantidade de meses a antecipar 1 2 3 4 5 6 7 8 9 10 11 12 13 14" at bounding box center [506, 256] width 411 height 33
click at [791, 260] on select "Intercalada Outros Parcela Normal" at bounding box center [938, 256] width 411 height 33
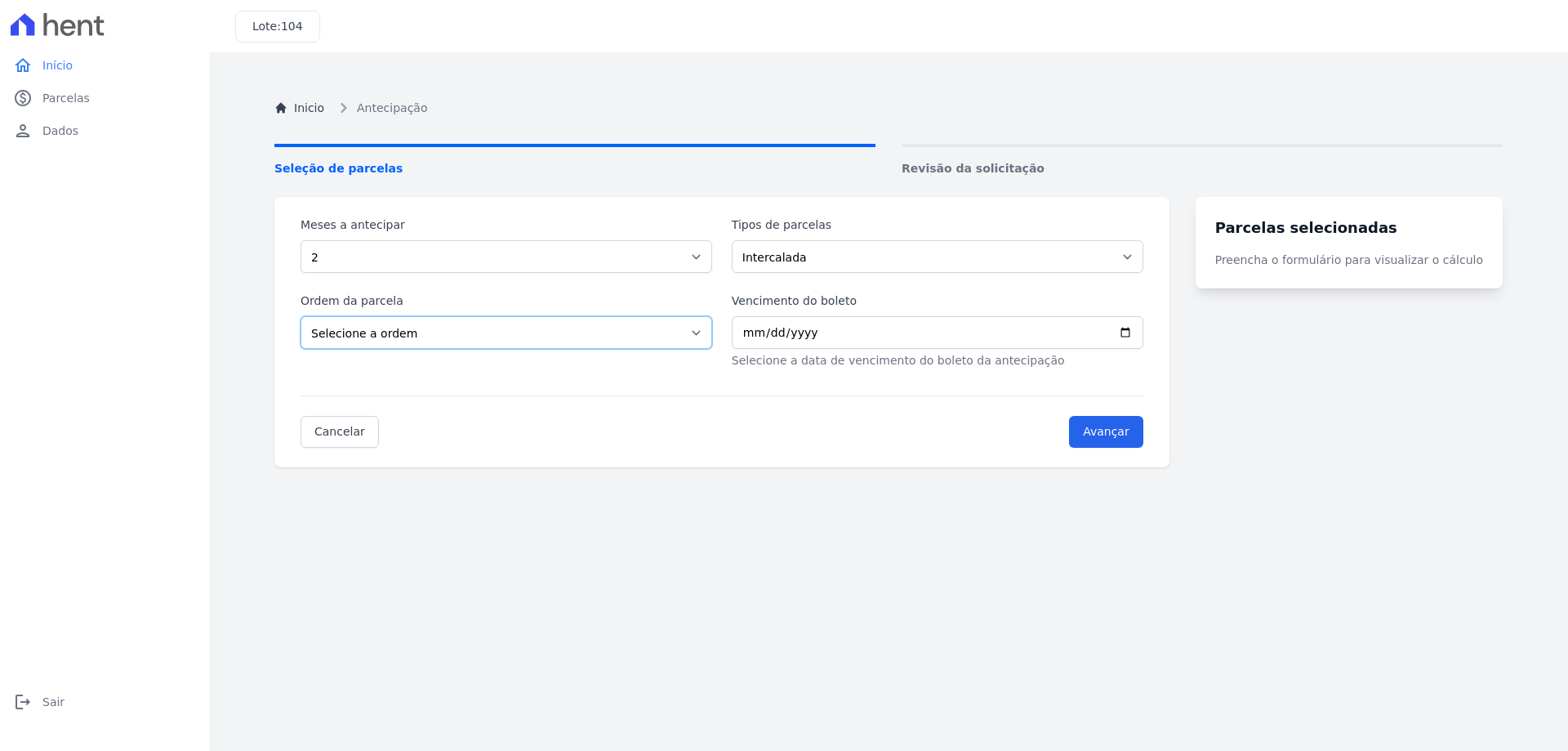
click at [527, 332] on select "Selecione a ordem Últimas parcelas Primeiras parcelas" at bounding box center [506, 332] width 411 height 33
select select "beginning"
click at [301, 316] on select "Selecione a ordem Últimas parcelas Primeiras parcelas" at bounding box center [506, 332] width 411 height 33
click at [836, 329] on input "Vencimento do boleto" at bounding box center [938, 332] width 411 height 33
click at [1128, 430] on input "Avançar" at bounding box center [1106, 431] width 74 height 32
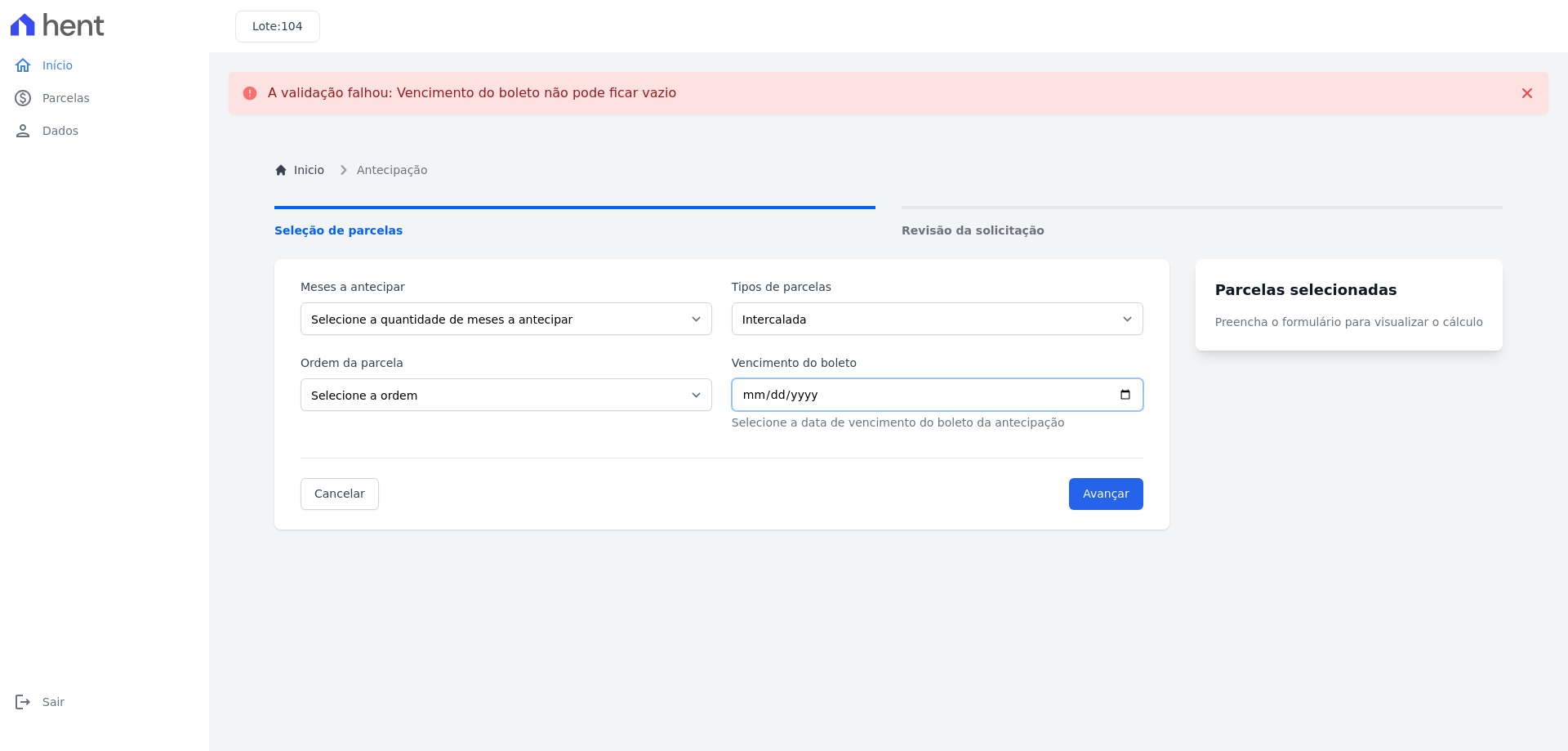
click at [942, 392] on input "Vencimento do boleto" at bounding box center [938, 394] width 411 height 33
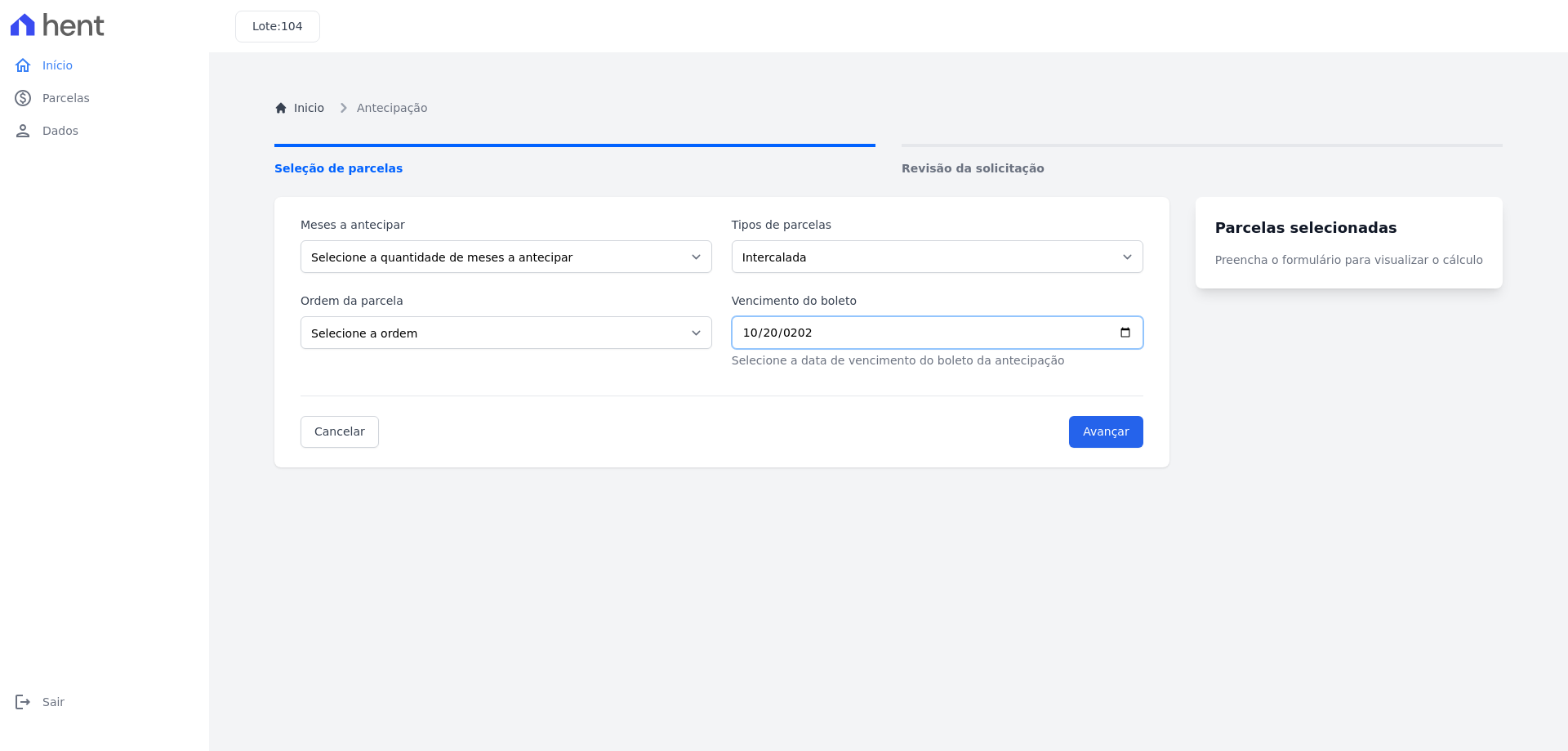
type input "2025-10-20"
click at [1137, 430] on input "Avançar" at bounding box center [1106, 431] width 74 height 32
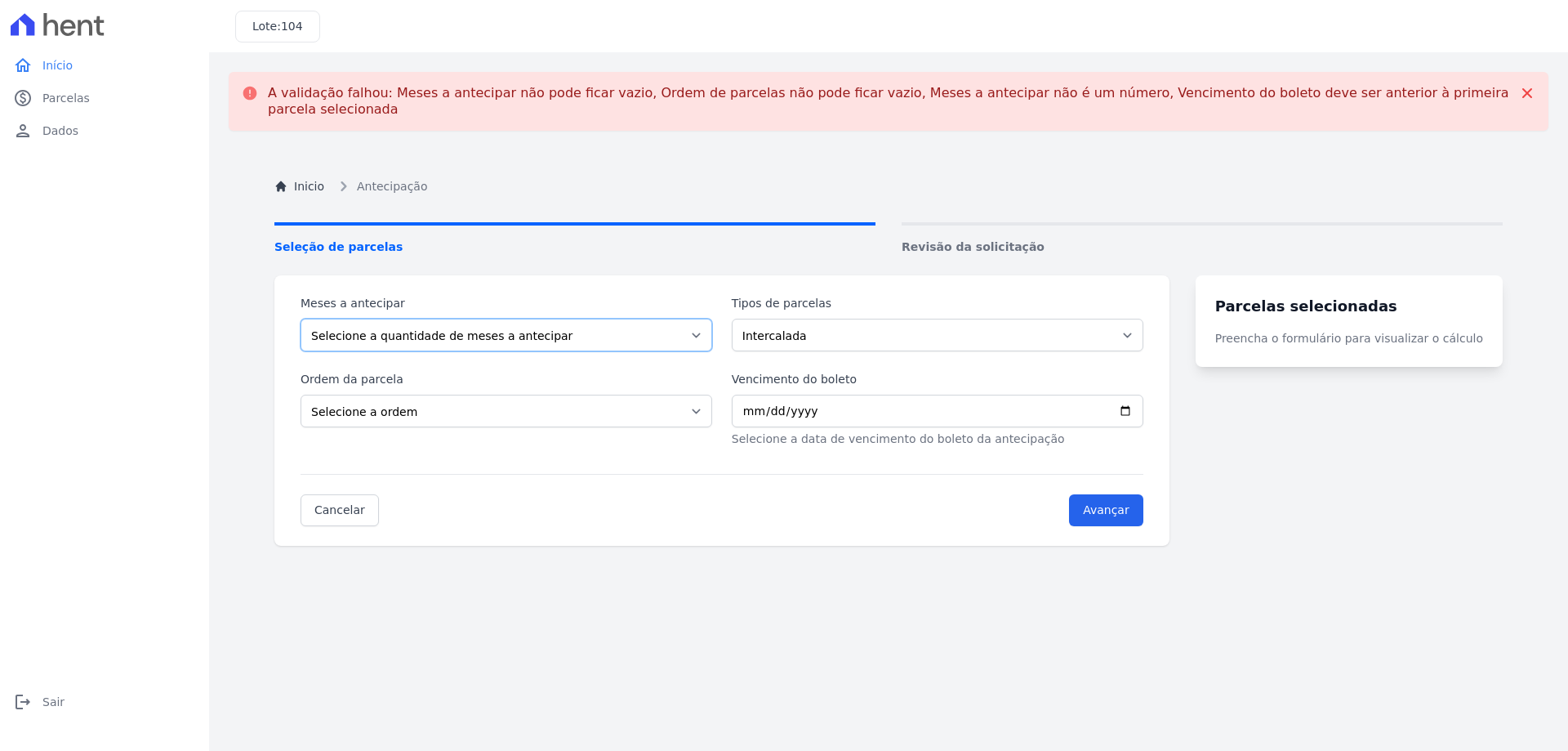
click at [517, 324] on select "Selecione a quantidade de meses a antecipar 1 2 3 4 5 6 7 8 9 10 11 12 13 14" at bounding box center [506, 335] width 411 height 33
select select "2"
click at [301, 319] on select "Selecione a quantidade de meses a antecipar 1 2 3 4 5 6 7 8 9 10 11 12 13 14" at bounding box center [506, 335] width 411 height 33
click at [845, 319] on select "Intercalada Outros Parcela Normal" at bounding box center [938, 335] width 411 height 33
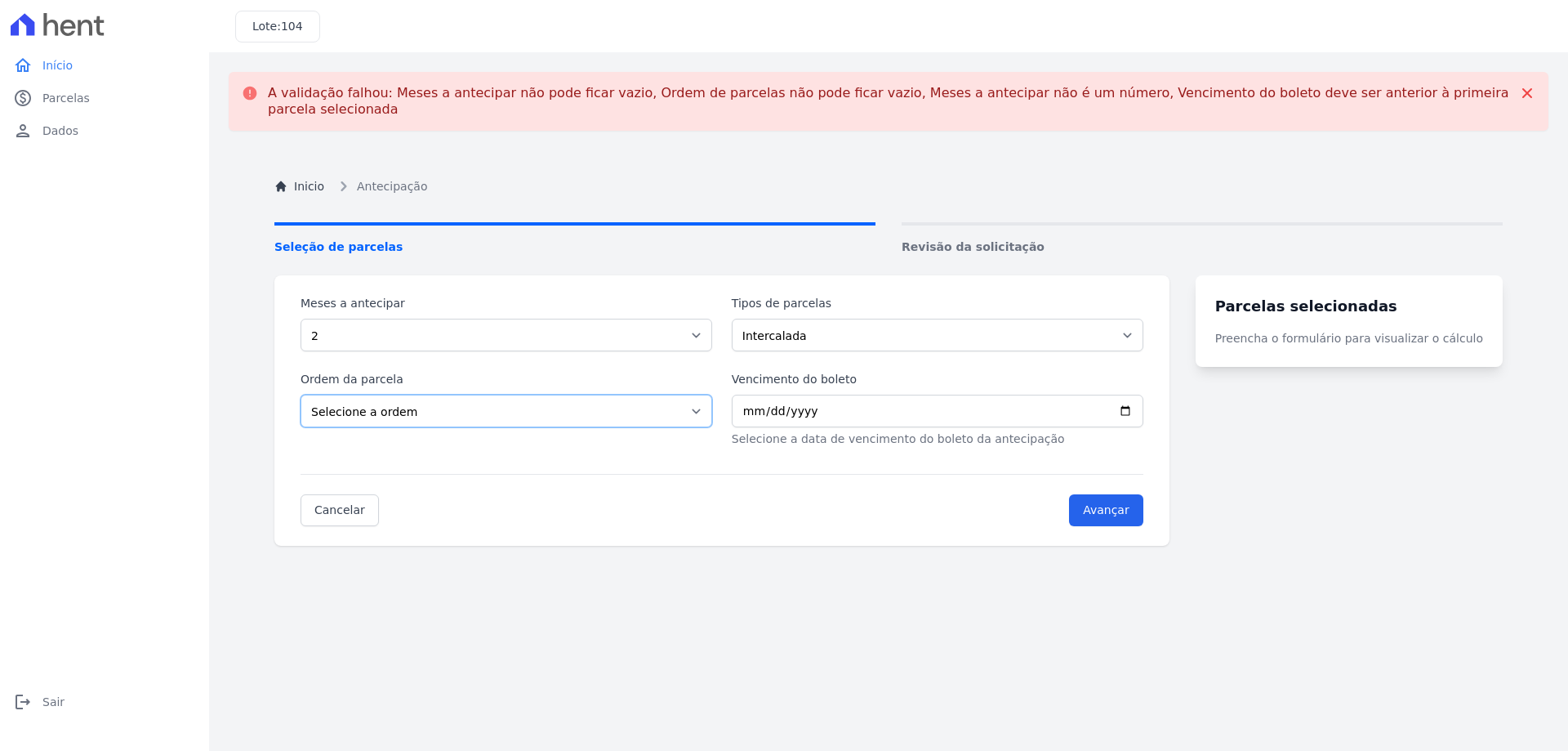
click at [559, 405] on select "Selecione a ordem Últimas parcelas Primeiras parcelas" at bounding box center [506, 410] width 411 height 33
select select "beginning"
click at [301, 394] on select "Selecione a ordem Últimas parcelas Primeiras parcelas" at bounding box center [506, 410] width 411 height 33
click at [844, 397] on input "Vencimento do boleto" at bounding box center [938, 410] width 411 height 33
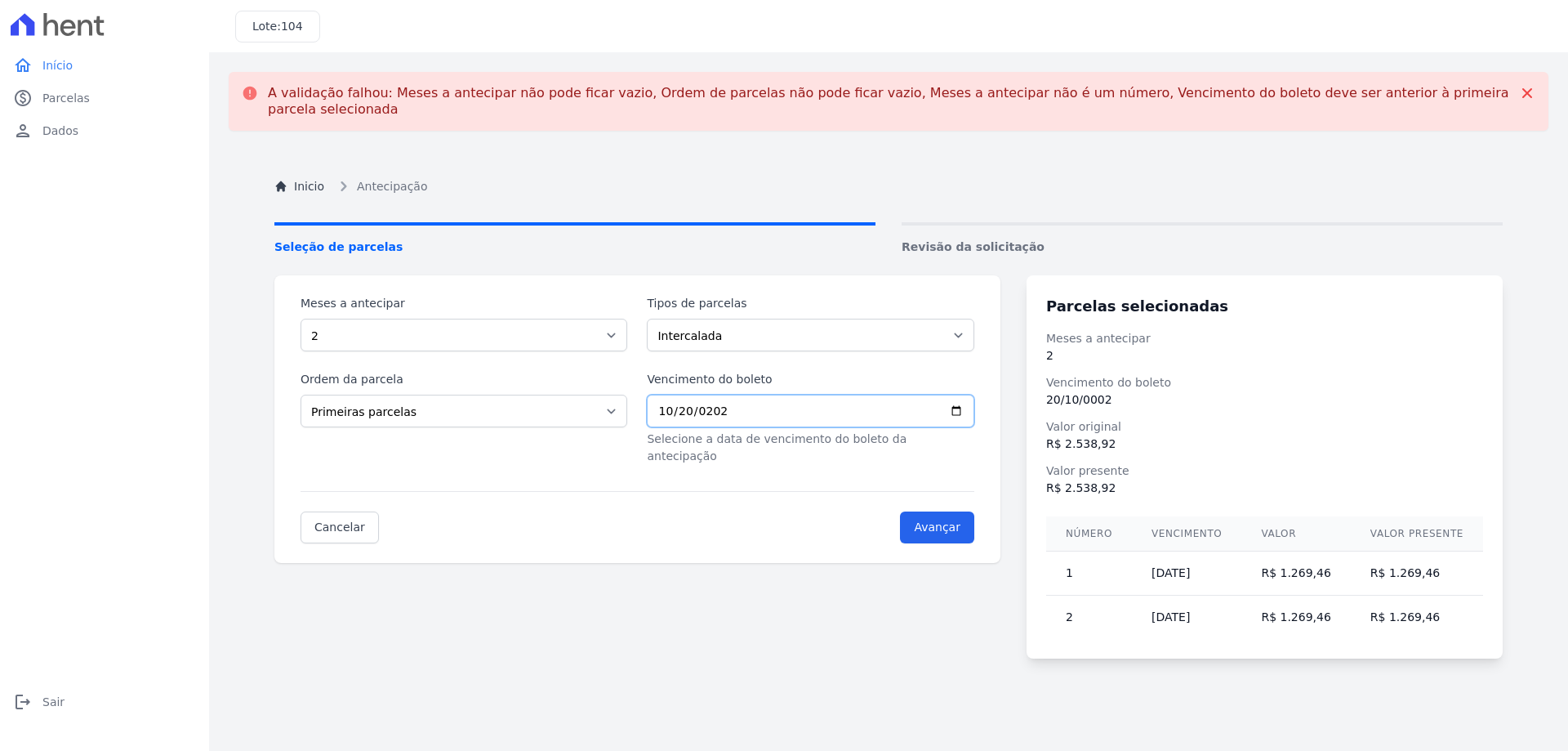
type input "2025-10-20"
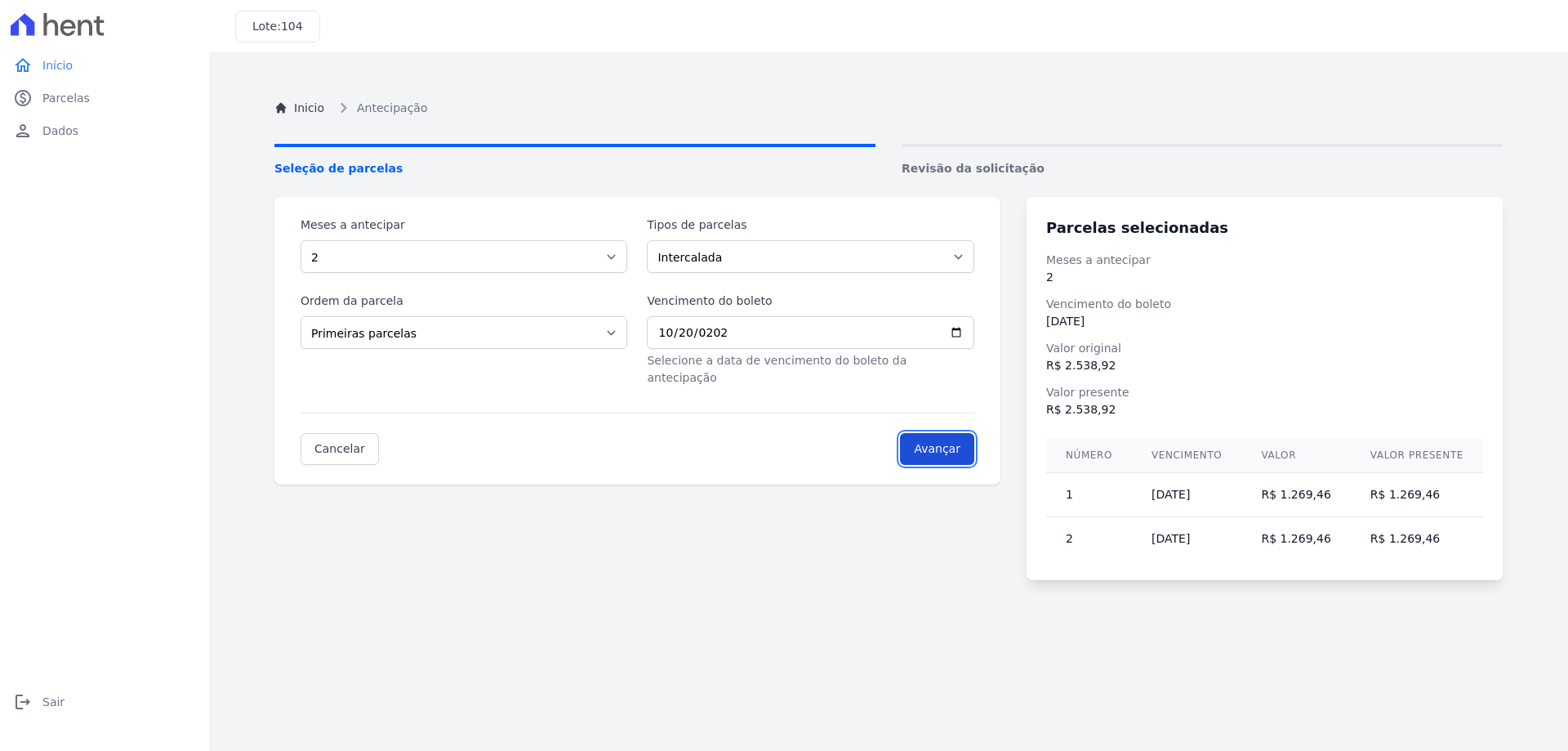
click at [971, 438] on input "Avançar" at bounding box center [937, 448] width 74 height 32
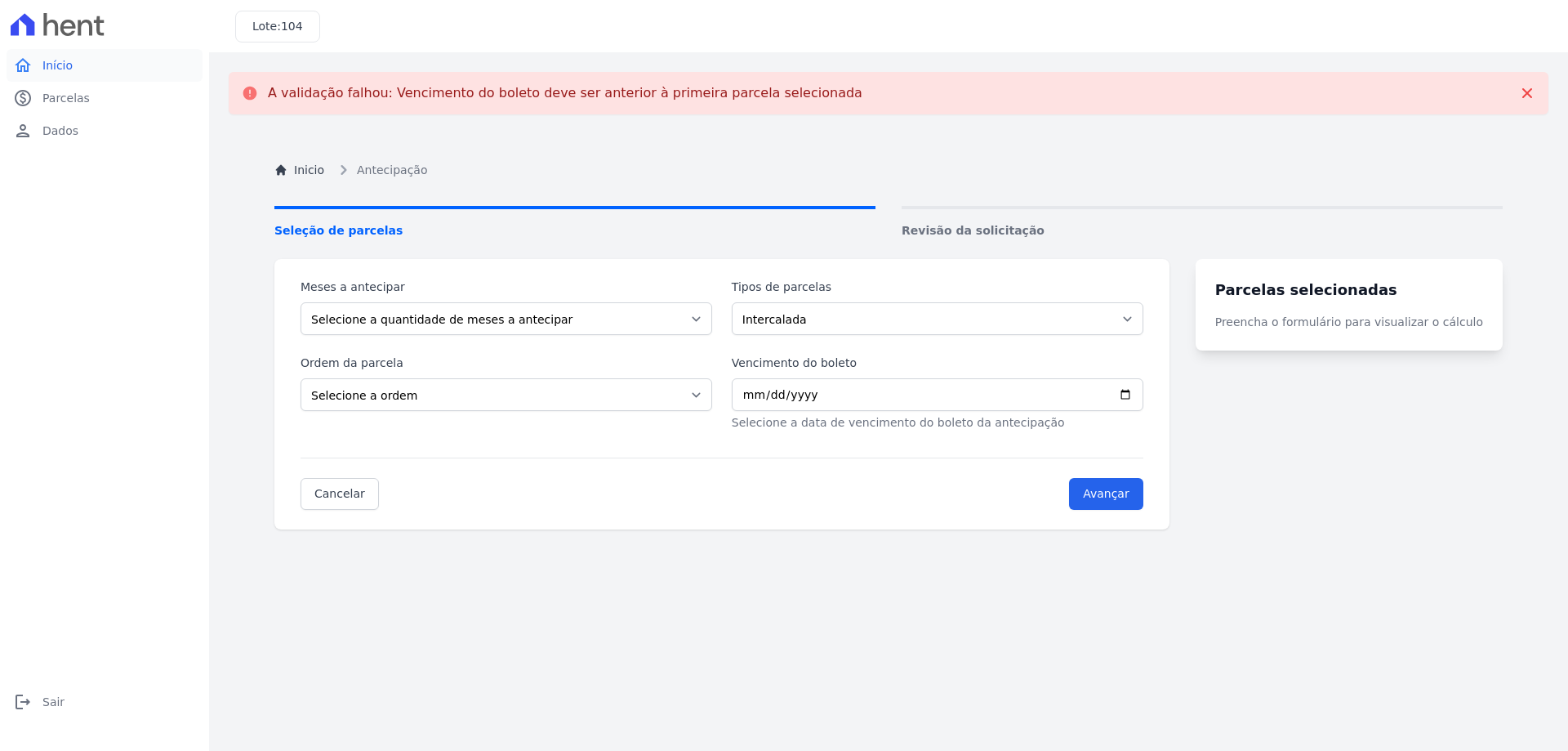
click at [63, 68] on span "Início" at bounding box center [58, 65] width 30 height 16
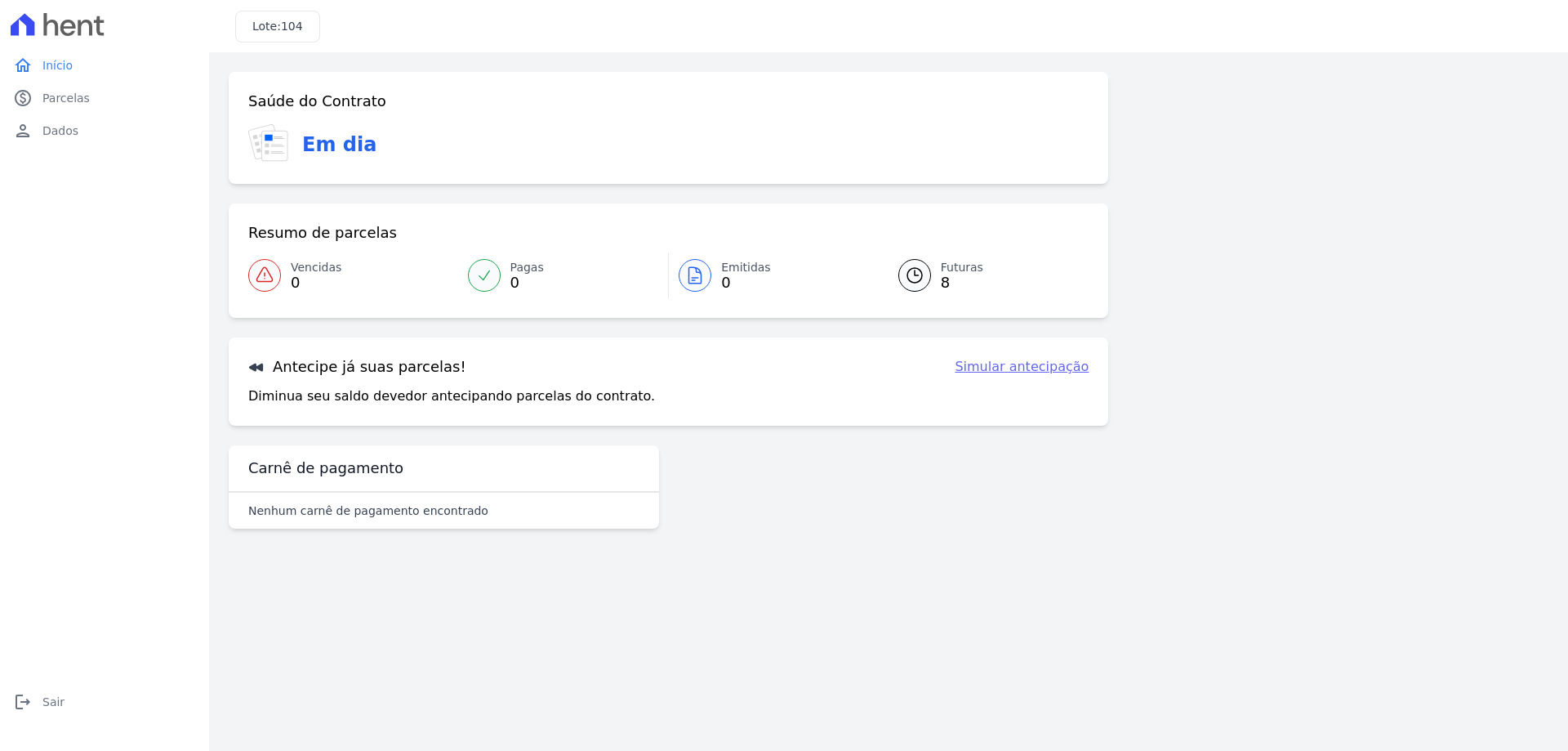
click at [941, 267] on span "Futuras" at bounding box center [962, 267] width 43 height 17
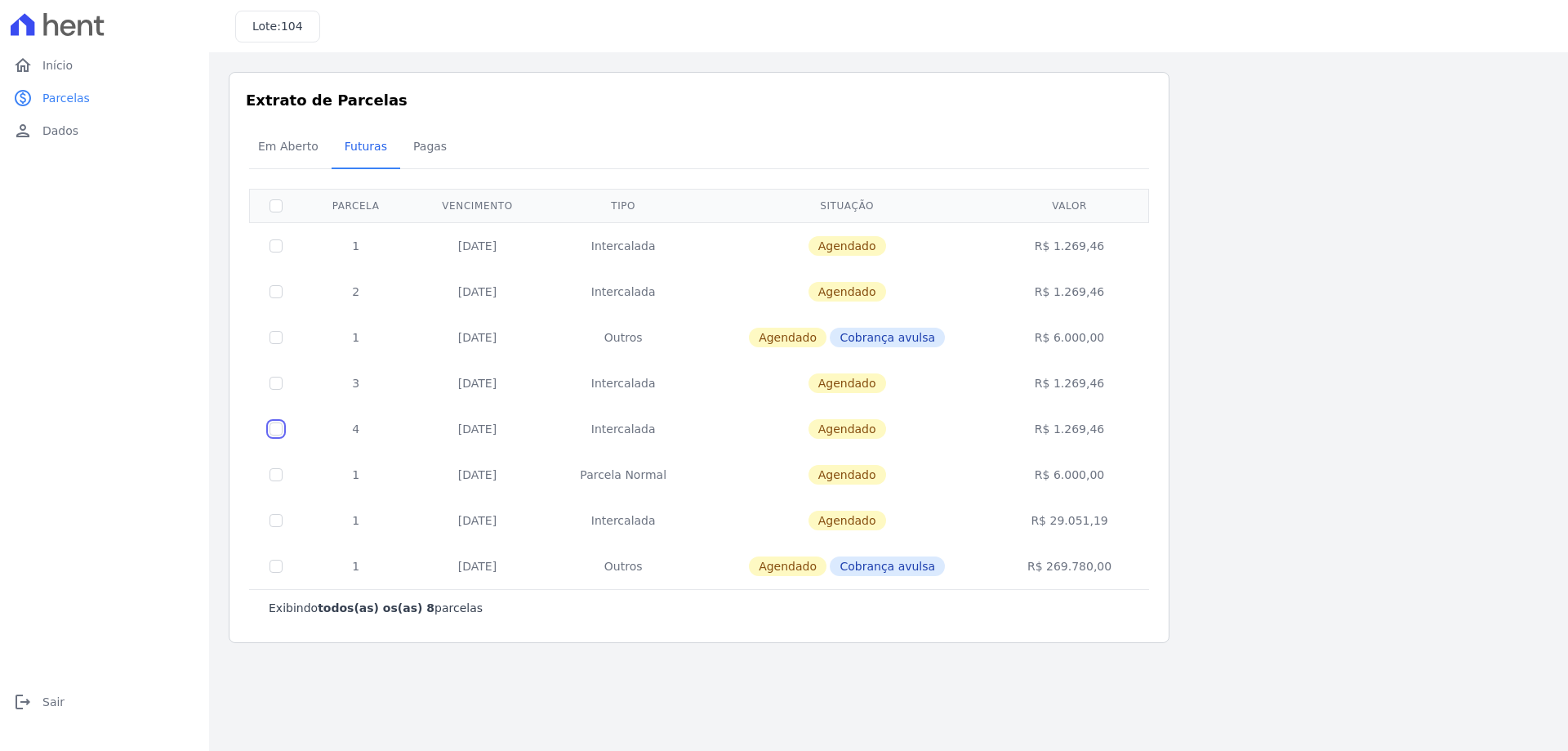
click at [276, 429] on input "checkbox" at bounding box center [276, 428] width 13 height 13
checkbox input "true"
drag, startPoint x: 1106, startPoint y: 430, endPoint x: 351, endPoint y: 430, distance: 755.0
click at [351, 430] on tr "4 20/01/2026 Intercalada Agendado R$ 1.269,46" at bounding box center [699, 428] width 899 height 46
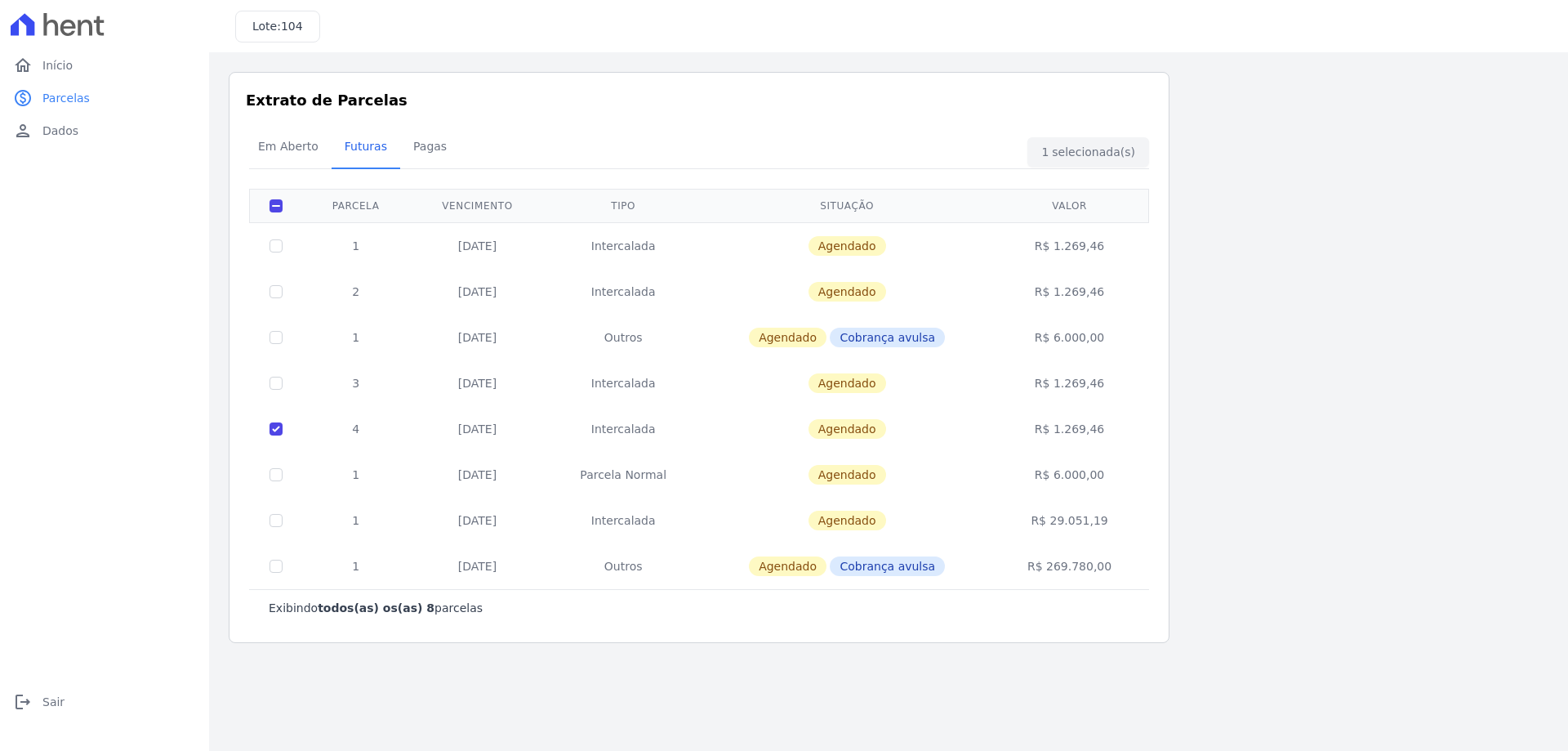
click at [330, 439] on td "4" at bounding box center [356, 428] width 107 height 46
